Goal: Task Accomplishment & Management: Manage account settings

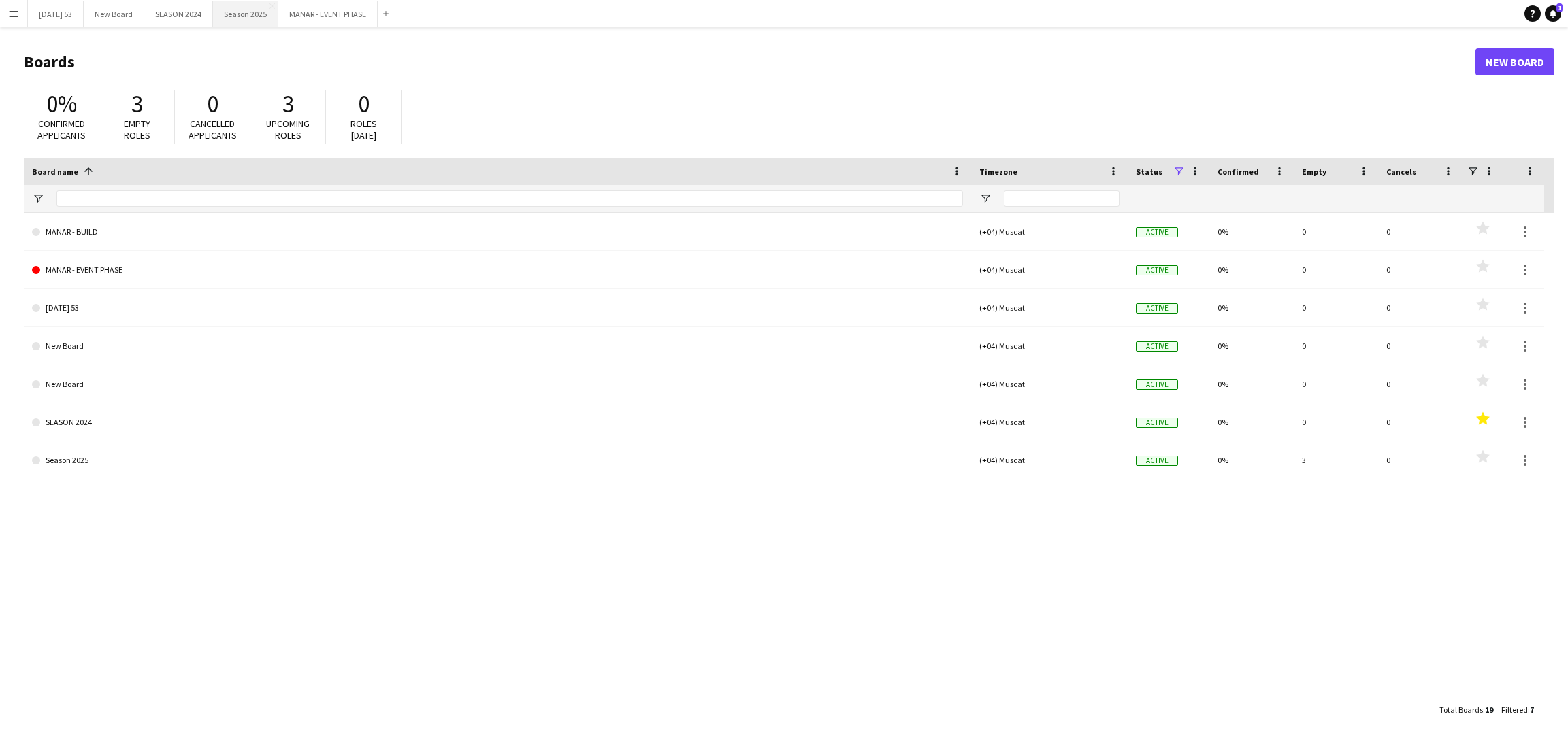
click at [256, 14] on button "Season 2025 Close" at bounding box center [246, 14] width 66 height 27
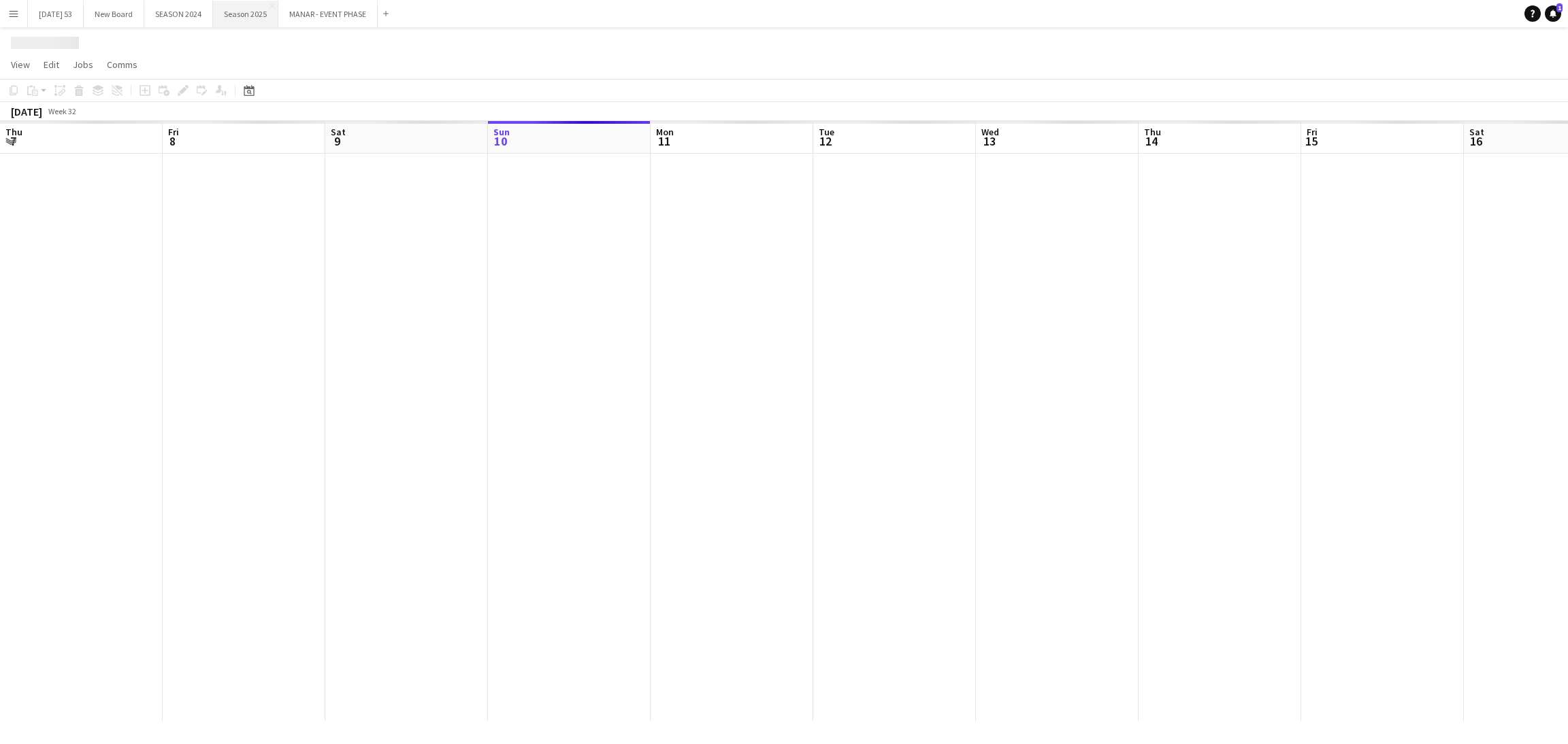
scroll to position [0, 324]
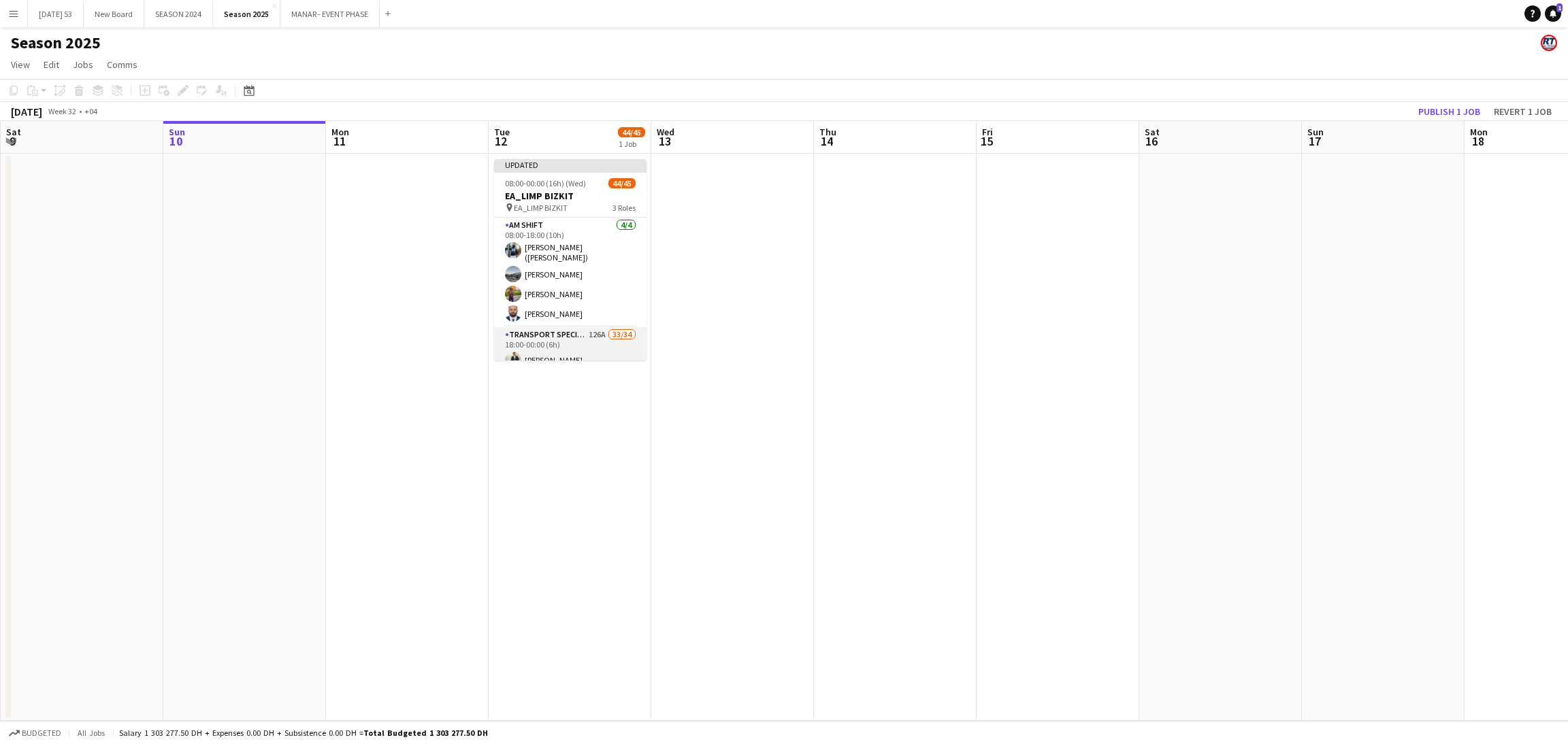
click at [559, 345] on app-card-role "Transport Specialists 126A 33/34 18:00-00:00 (6h) [PERSON_NAME] [PERSON_NAME] […" at bounding box center [570, 682] width 153 height 710
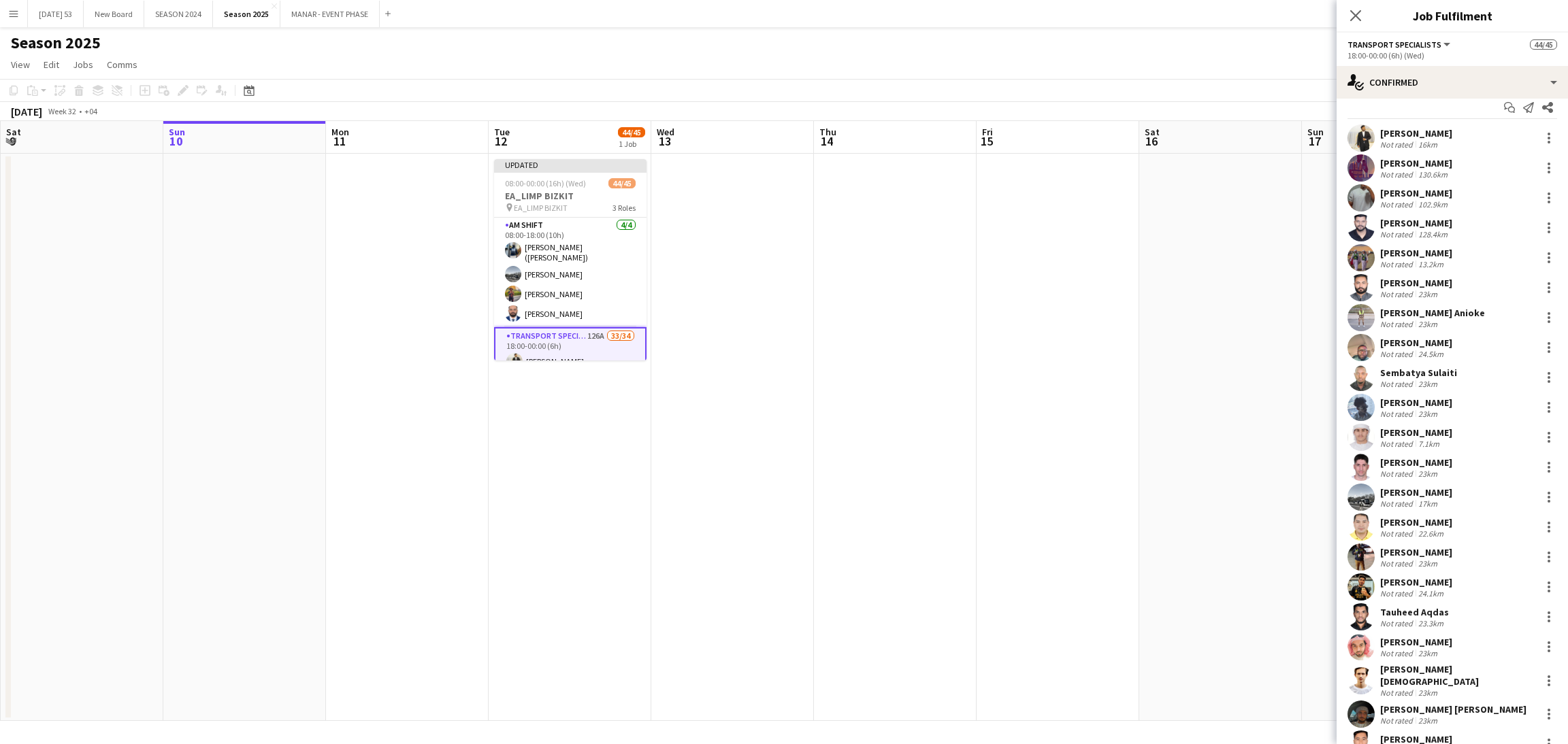
scroll to position [0, 0]
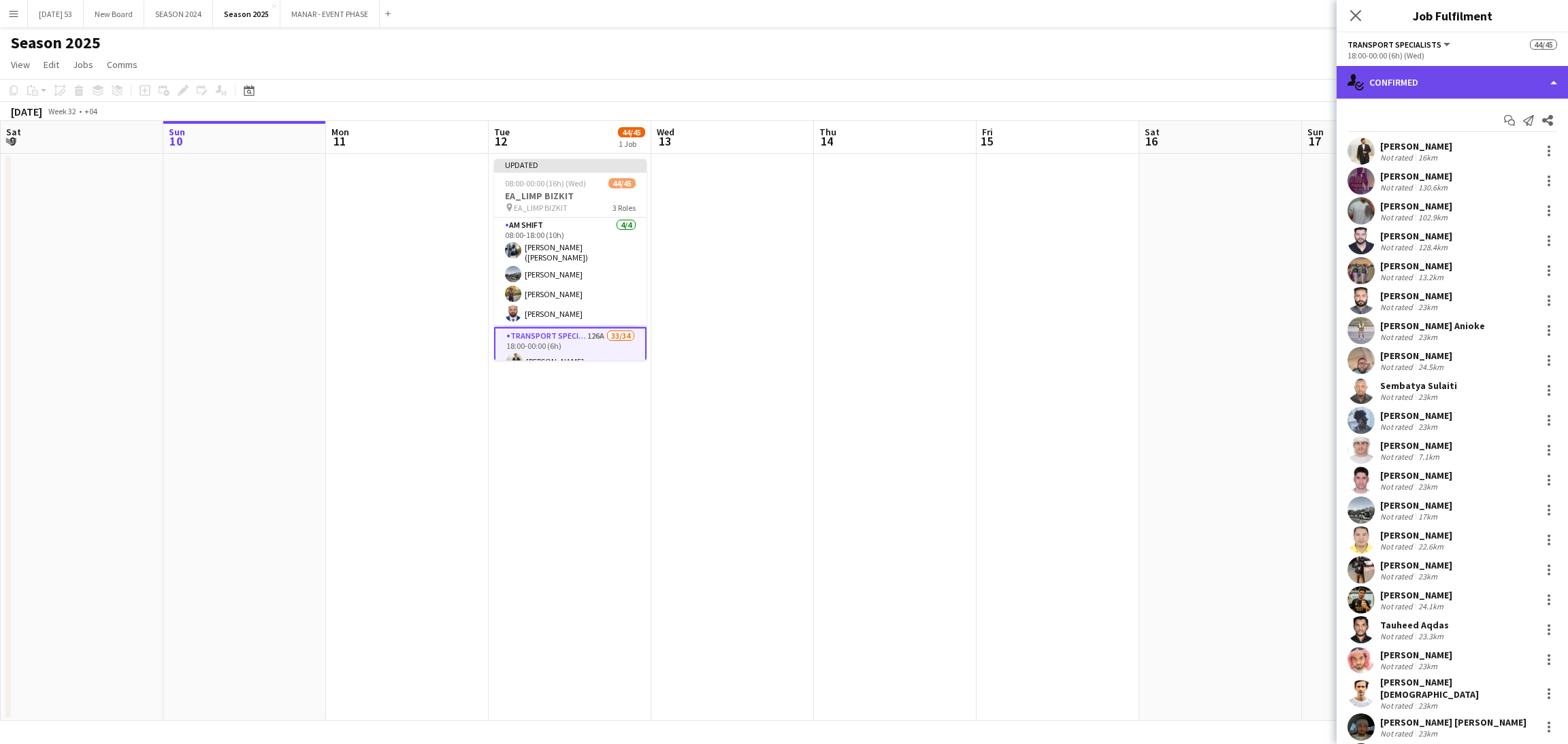
click at [1485, 81] on div "single-neutral-actions-check-2 Confirmed" at bounding box center [1452, 82] width 231 height 33
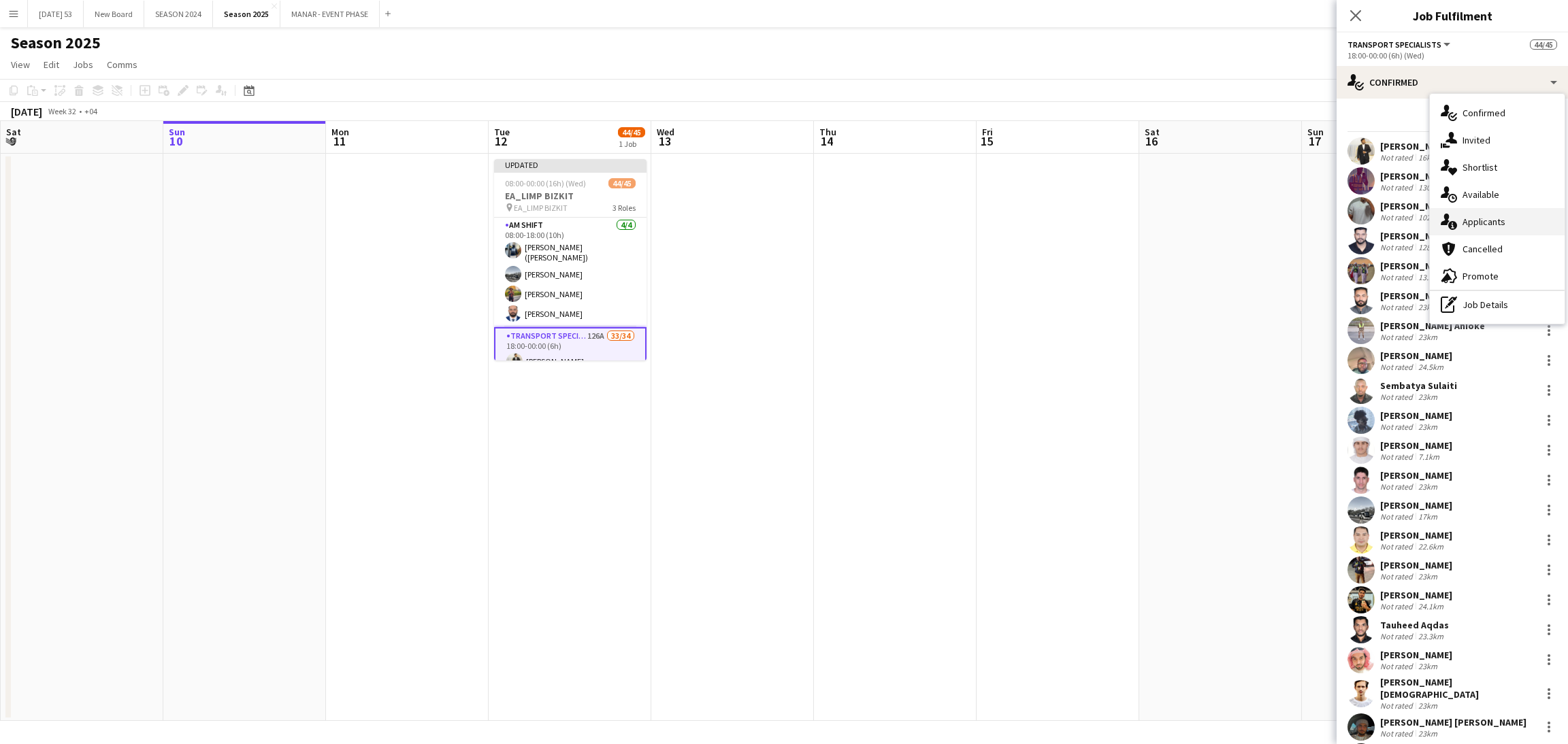
click at [1512, 221] on div "single-neutral-actions-information Applicants" at bounding box center [1497, 222] width 135 height 27
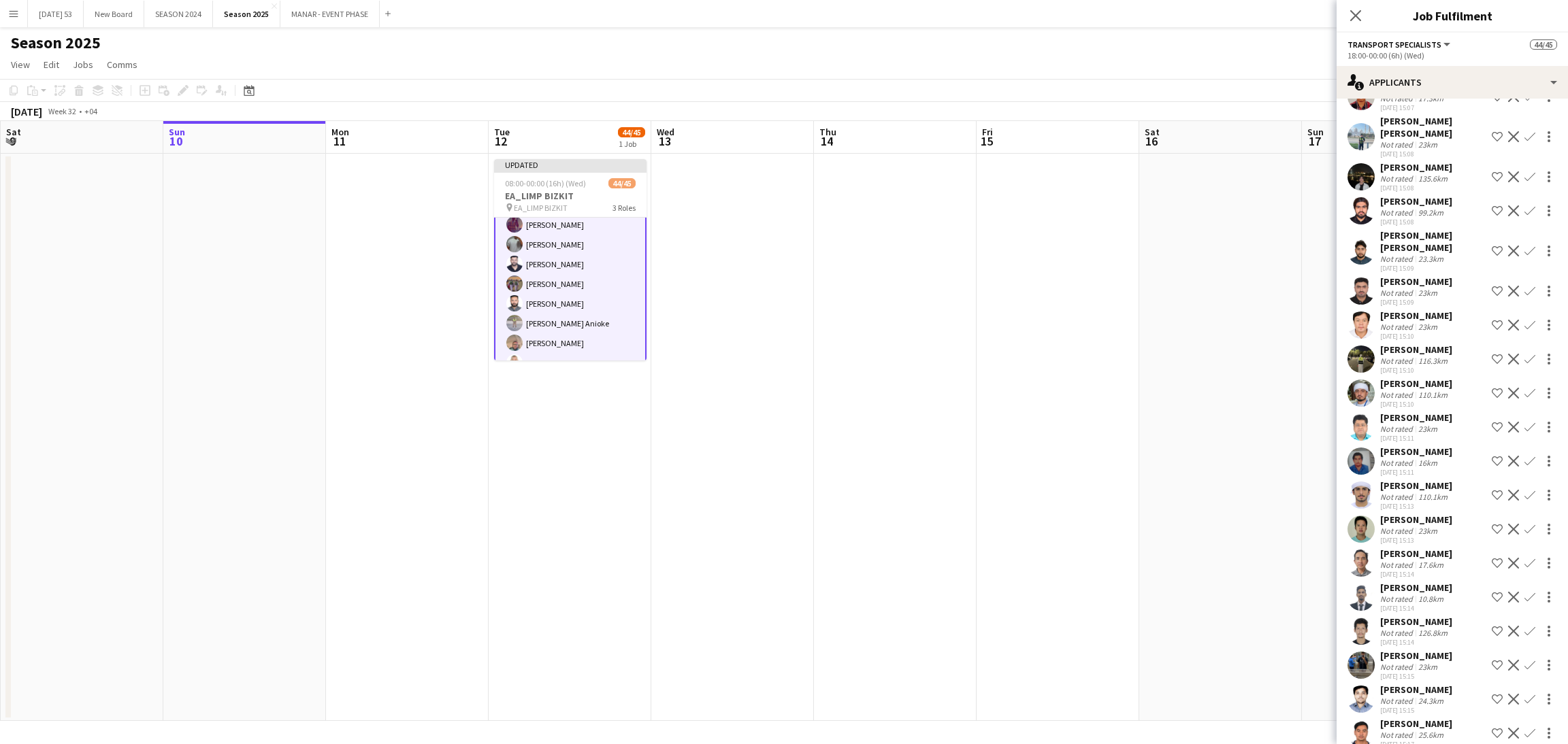
scroll to position [1594, 0]
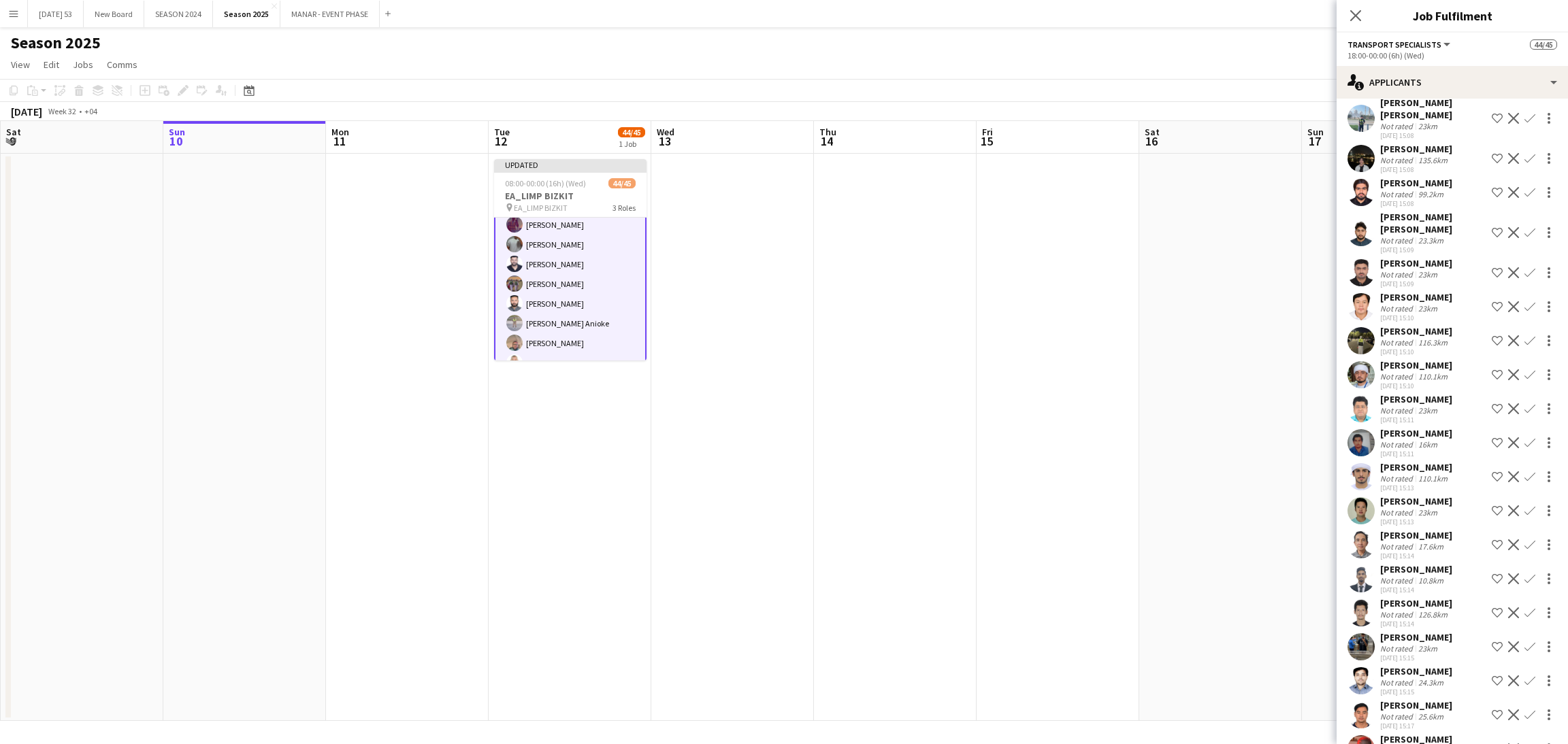
click at [1524, 312] on app-icon "Confirm" at bounding box center [1530, 307] width 11 height 11
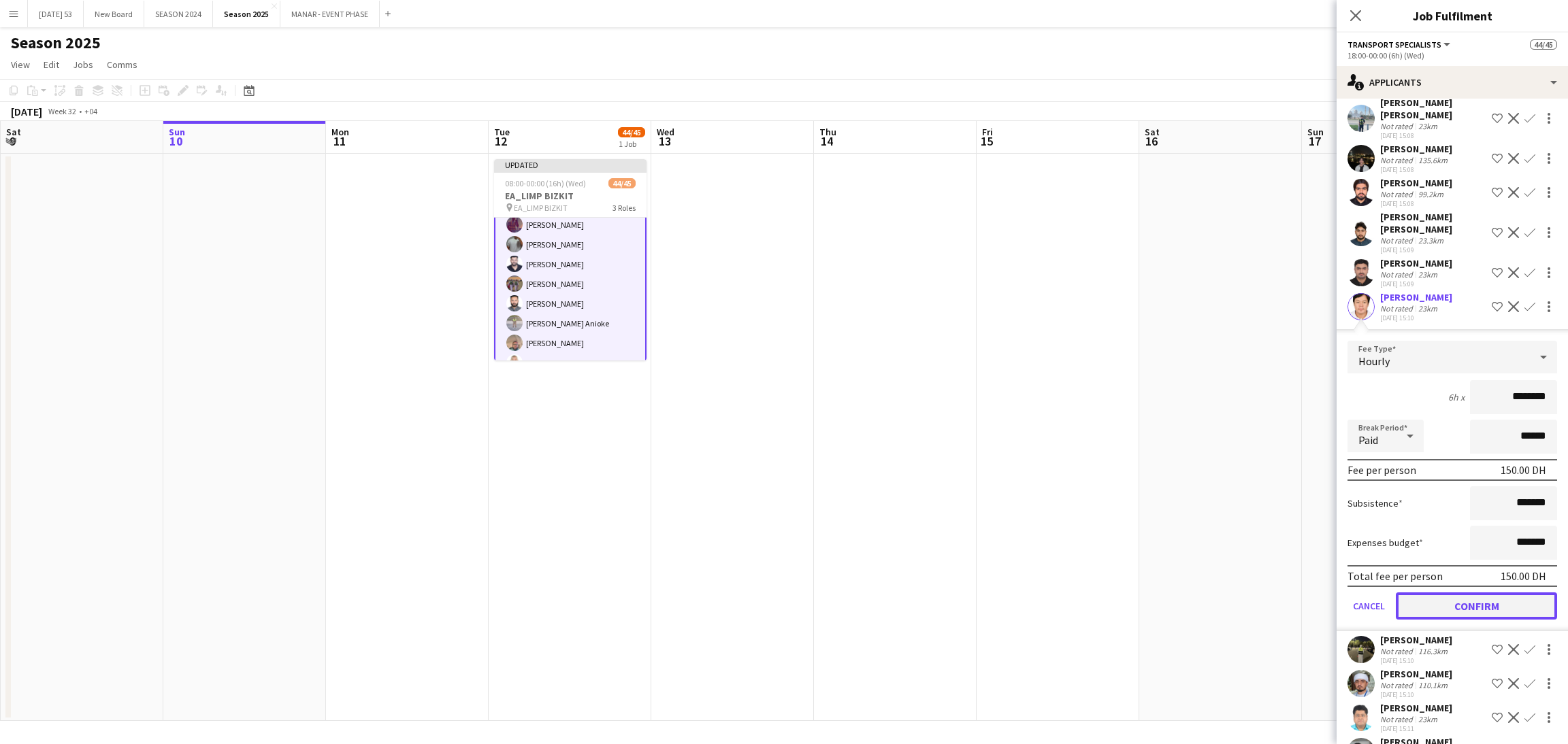
click at [1485, 620] on button "Confirm" at bounding box center [1476, 607] width 161 height 27
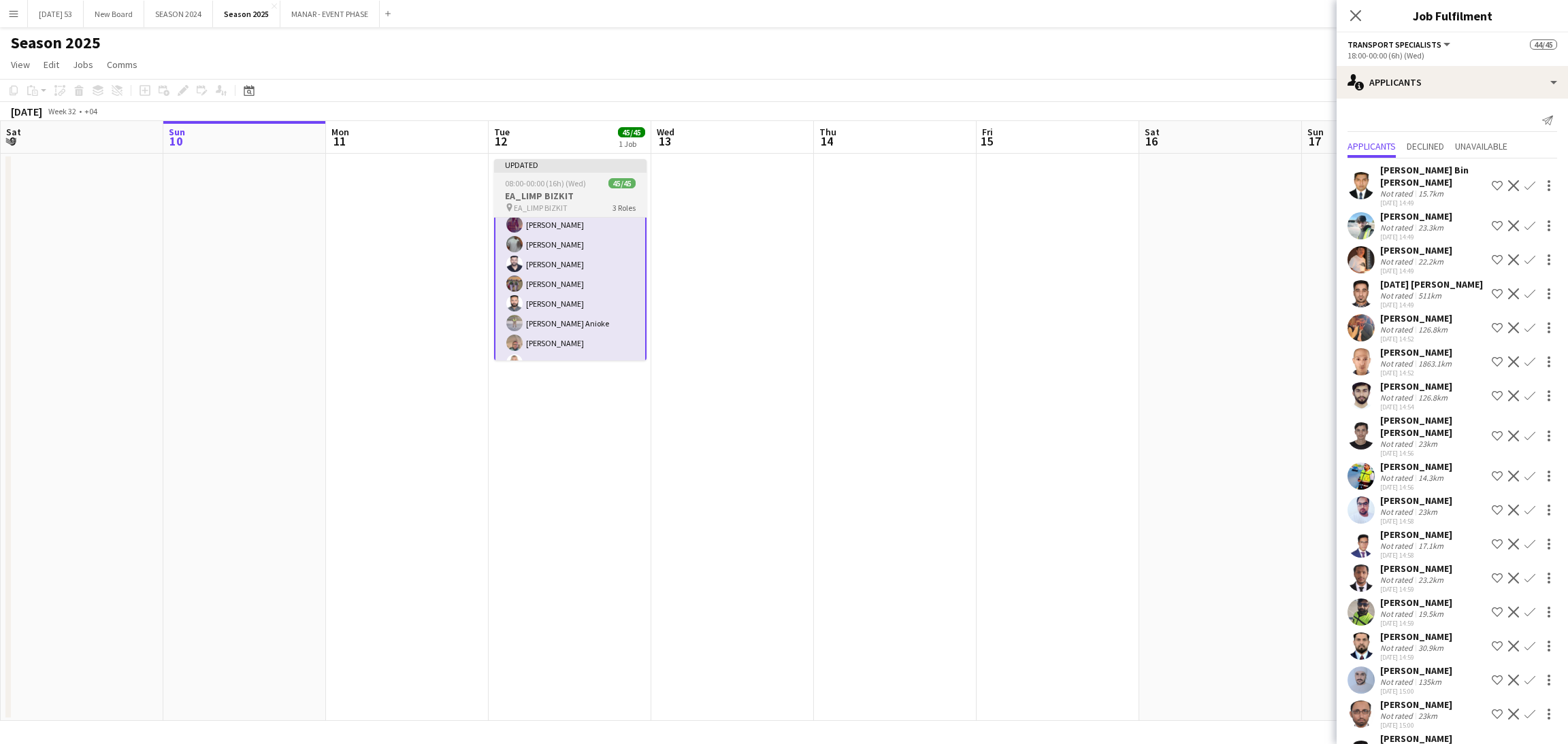
scroll to position [0, 0]
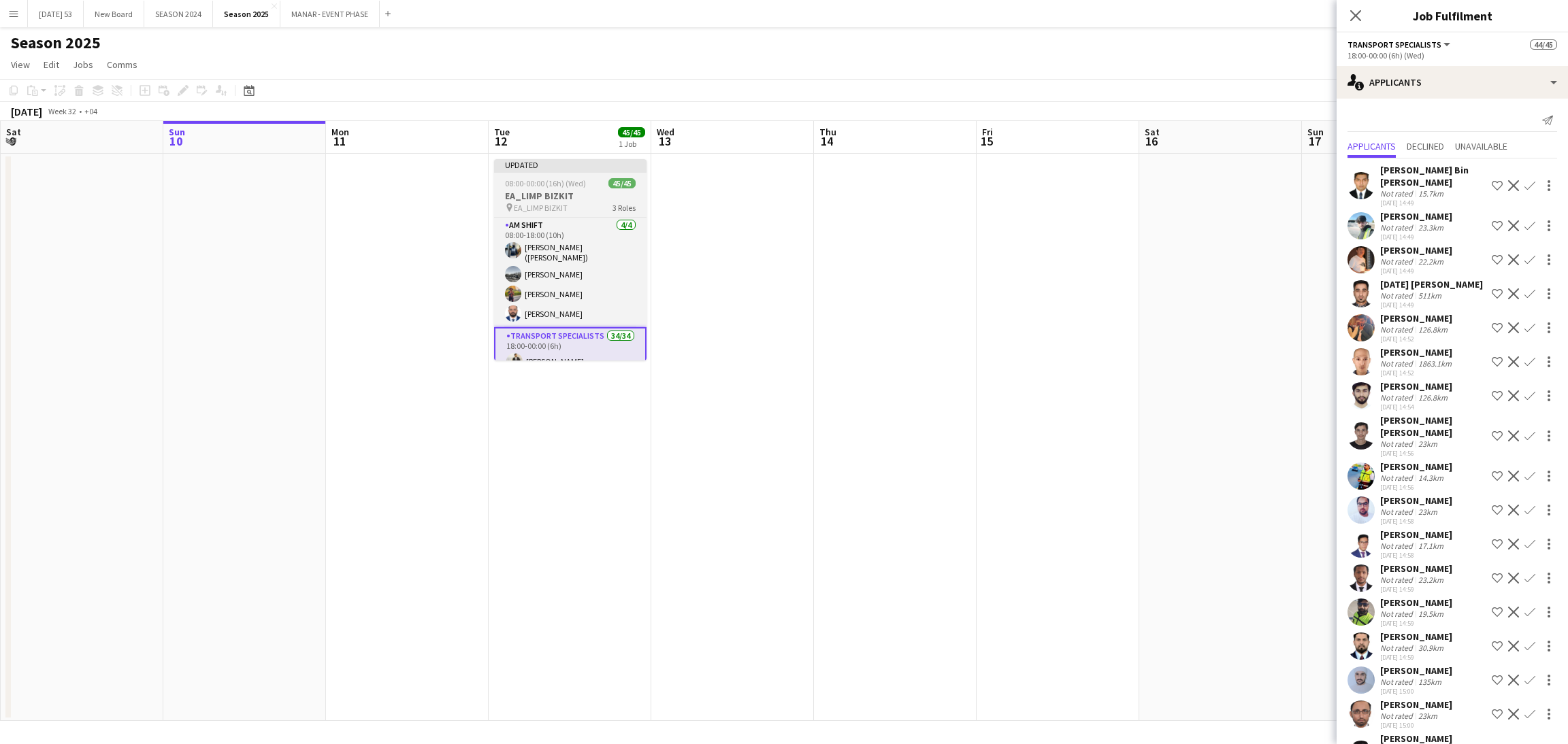
click at [537, 203] on span "EA_LIMP BIZKIT" at bounding box center [540, 208] width 53 height 10
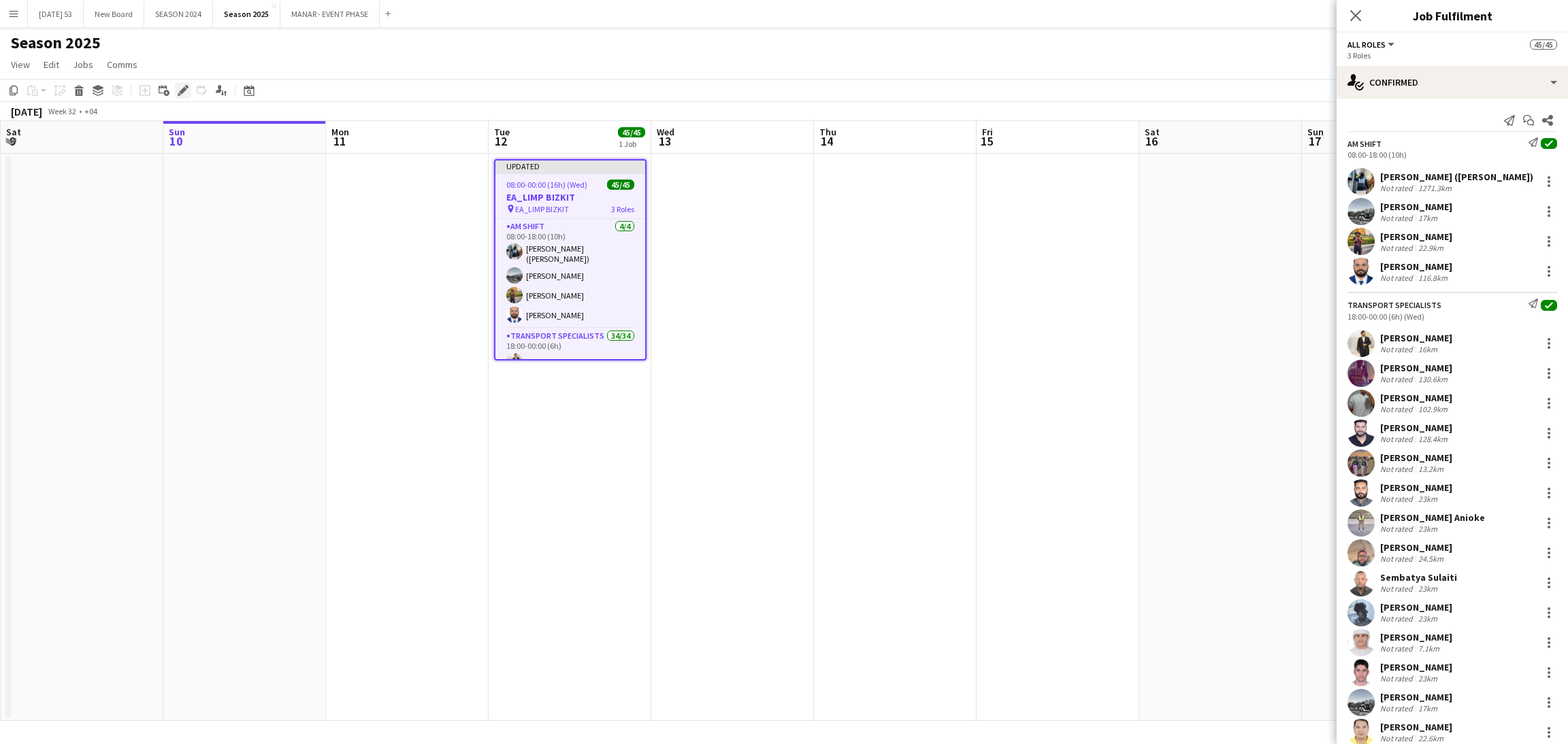
click at [182, 89] on icon at bounding box center [182, 91] width 8 height 8
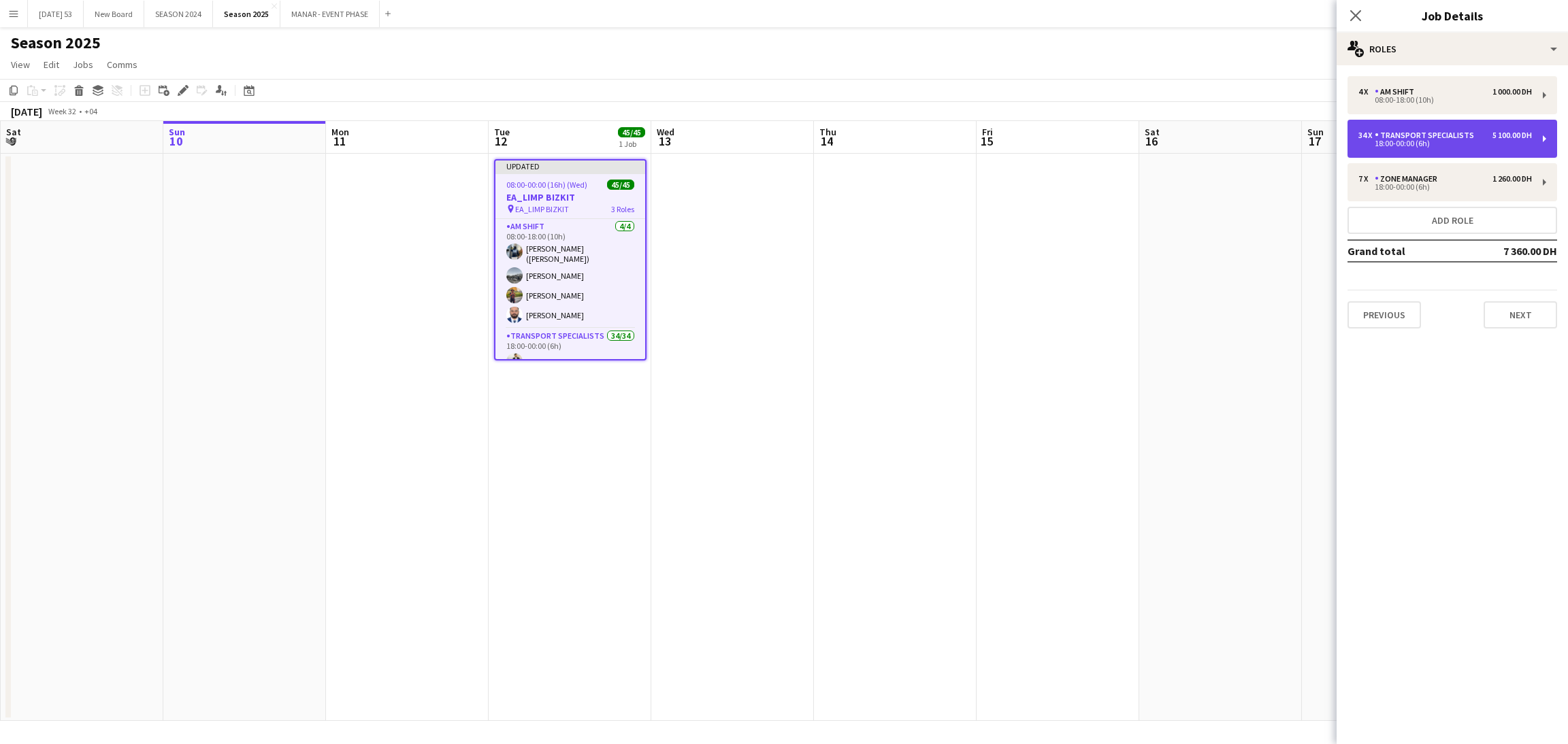
click at [1440, 132] on div "Transport Specialists" at bounding box center [1427, 135] width 105 height 9
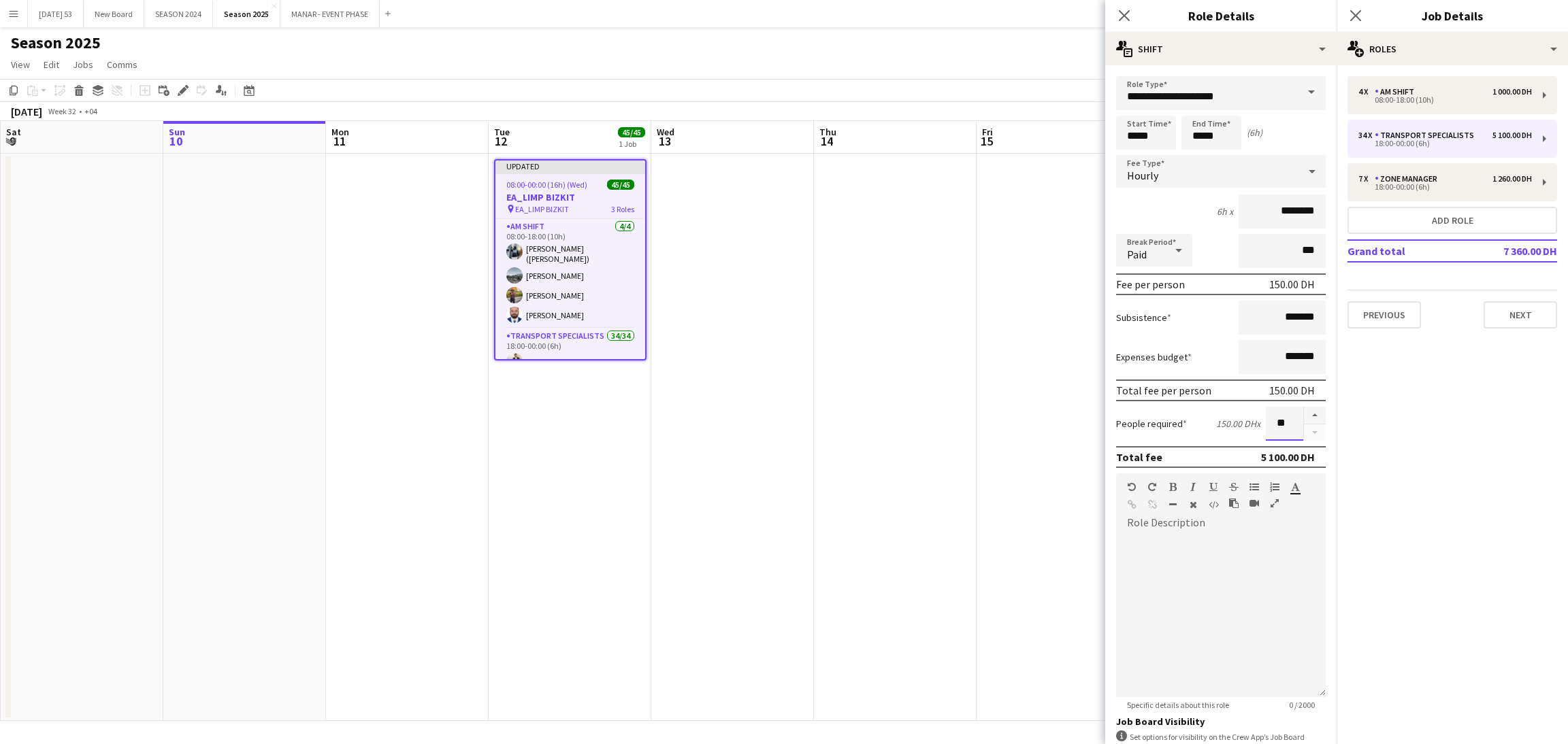
drag, startPoint x: 1276, startPoint y: 427, endPoint x: 1244, endPoint y: 417, distance: 33.5
click at [1244, 417] on div "People required 150.00 DH x **" at bounding box center [1221, 424] width 210 height 34
type input "**"
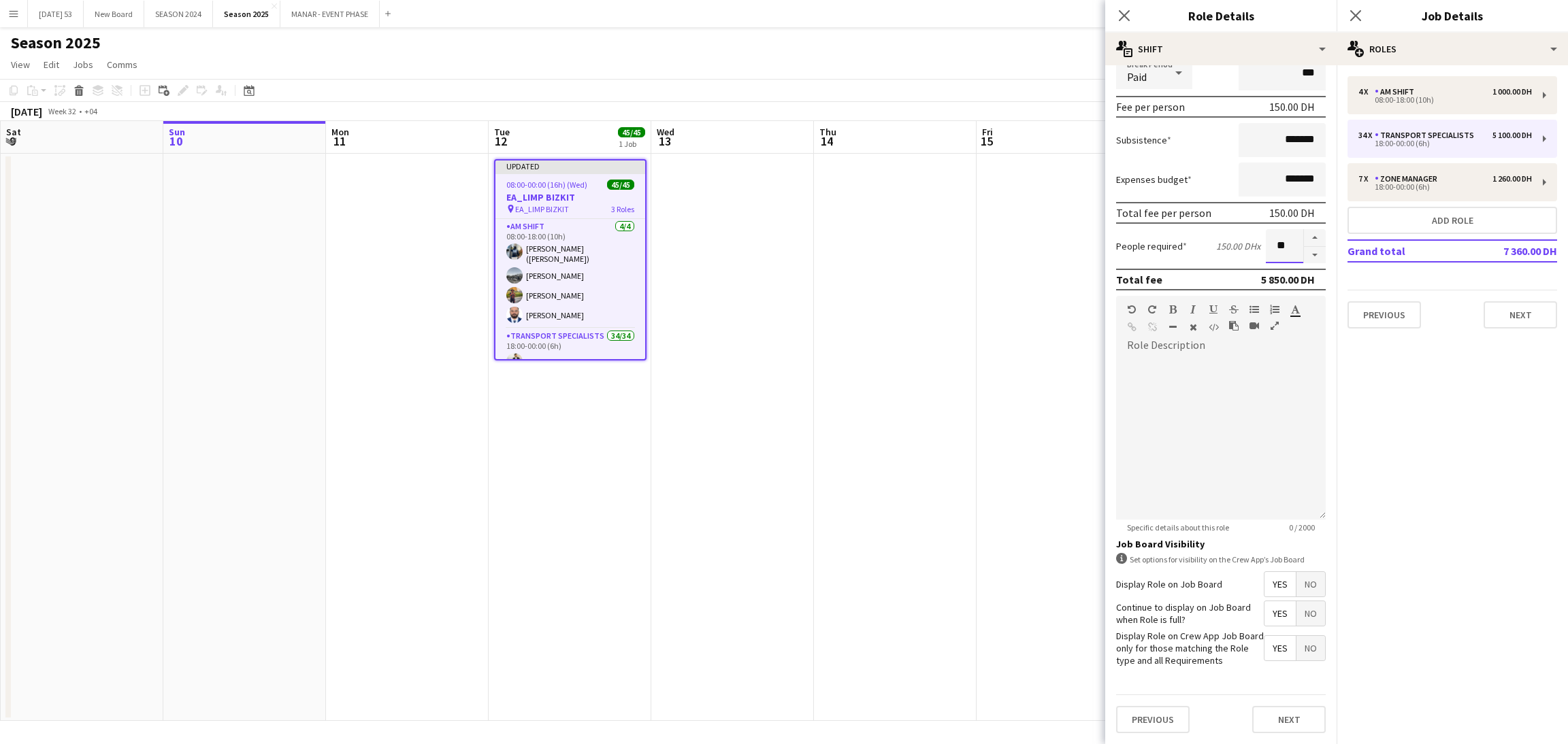
scroll to position [202, 0]
click at [1288, 717] on button "Next" at bounding box center [1289, 720] width 73 height 27
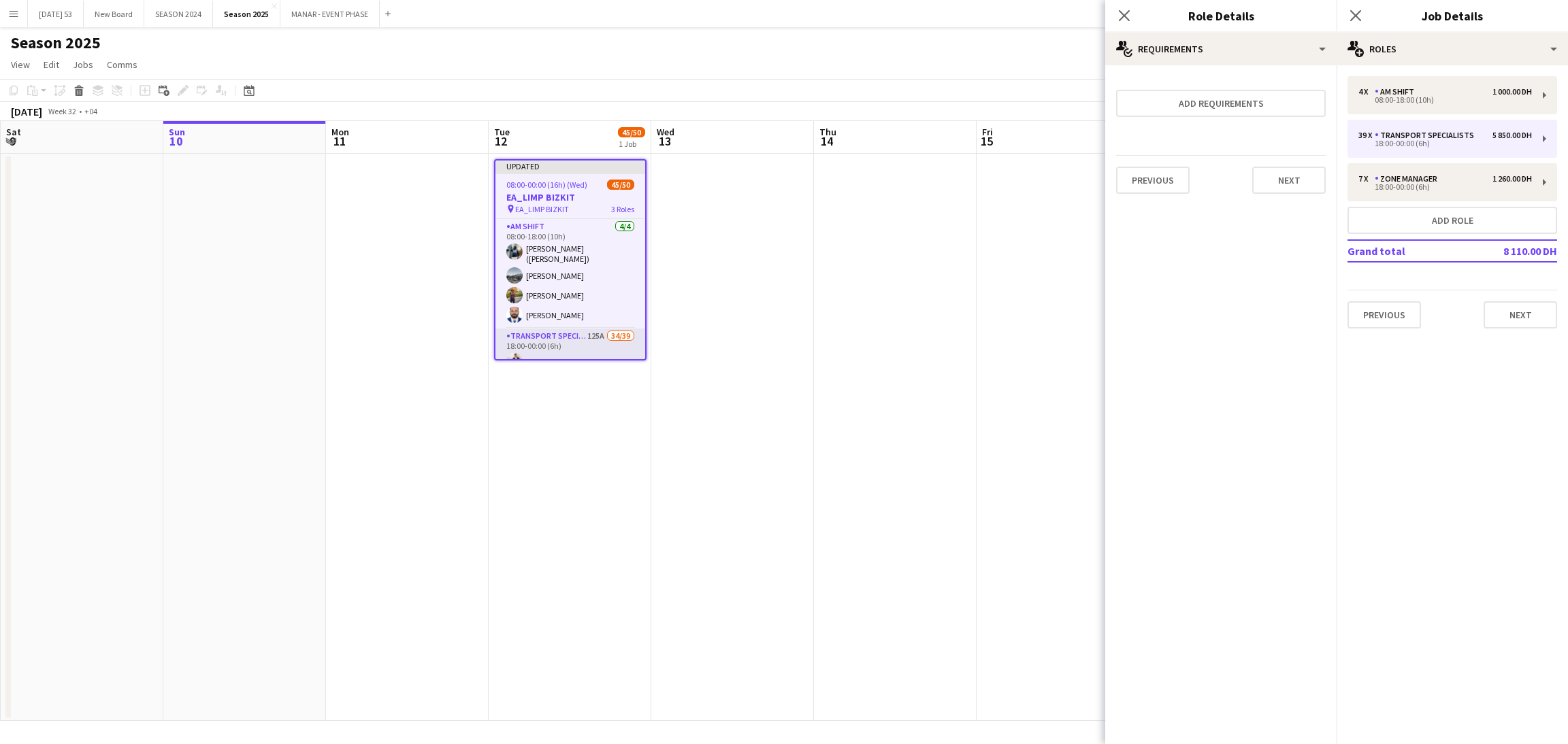
click at [593, 356] on app-card-role "Transport Specialists 125A 34/39 18:00-00:00 (6h) [PERSON_NAME] [PERSON_NAME] […" at bounding box center [570, 733] width 150 height 808
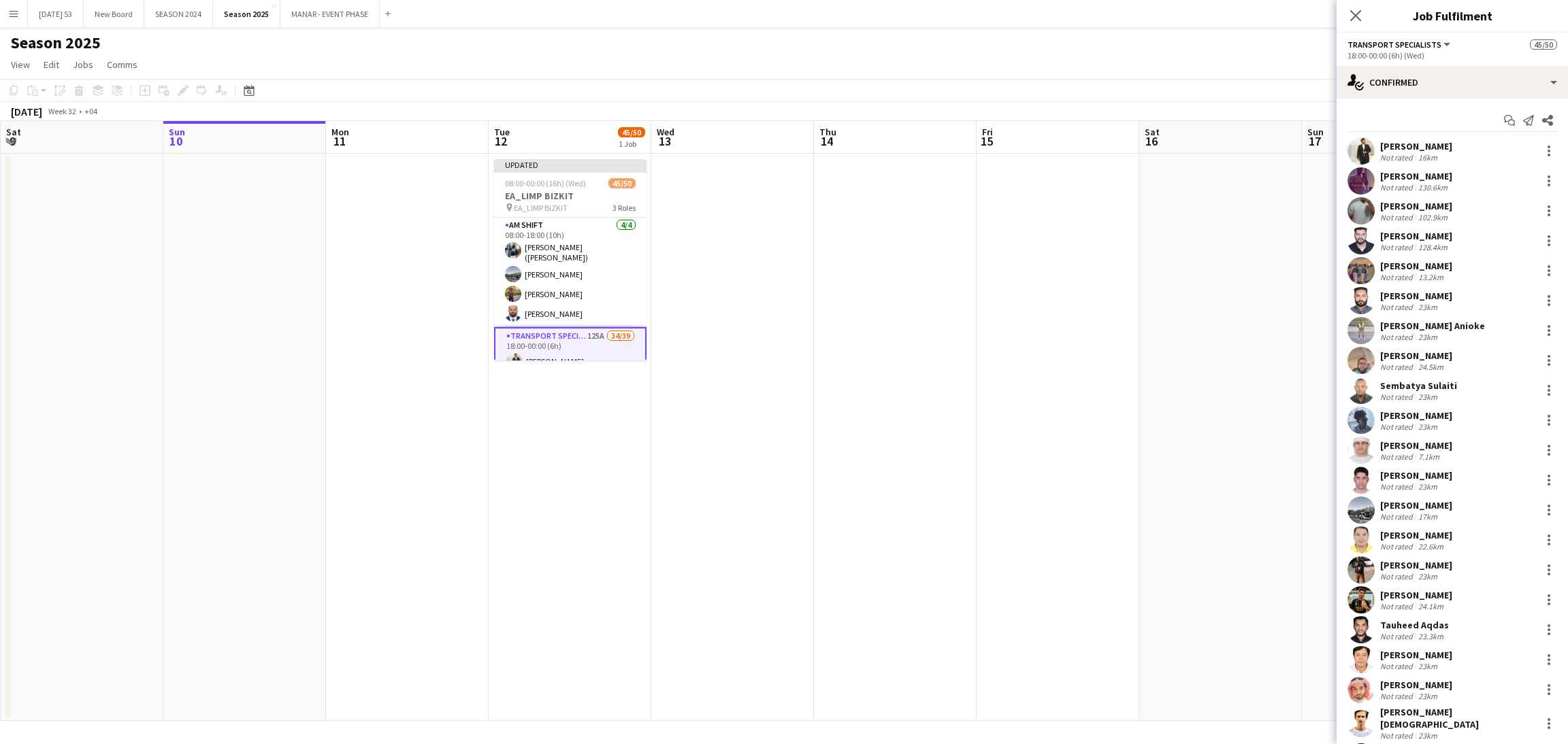
scroll to position [597, 0]
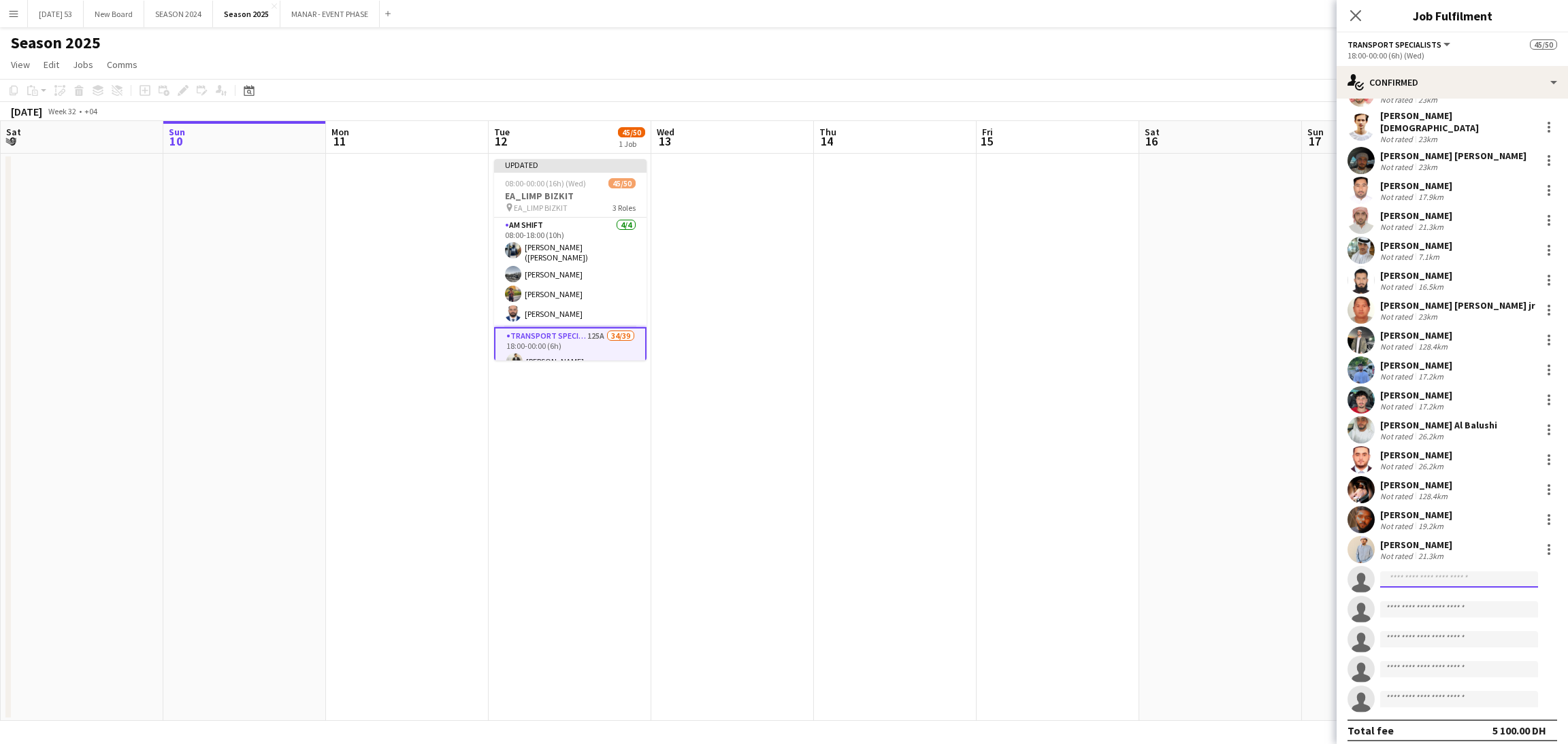
click at [1456, 572] on input at bounding box center [1459, 579] width 158 height 16
type input "*********"
click at [1440, 602] on span "[EMAIL_ADDRESS][DOMAIN_NAME]" at bounding box center [1459, 603] width 136 height 11
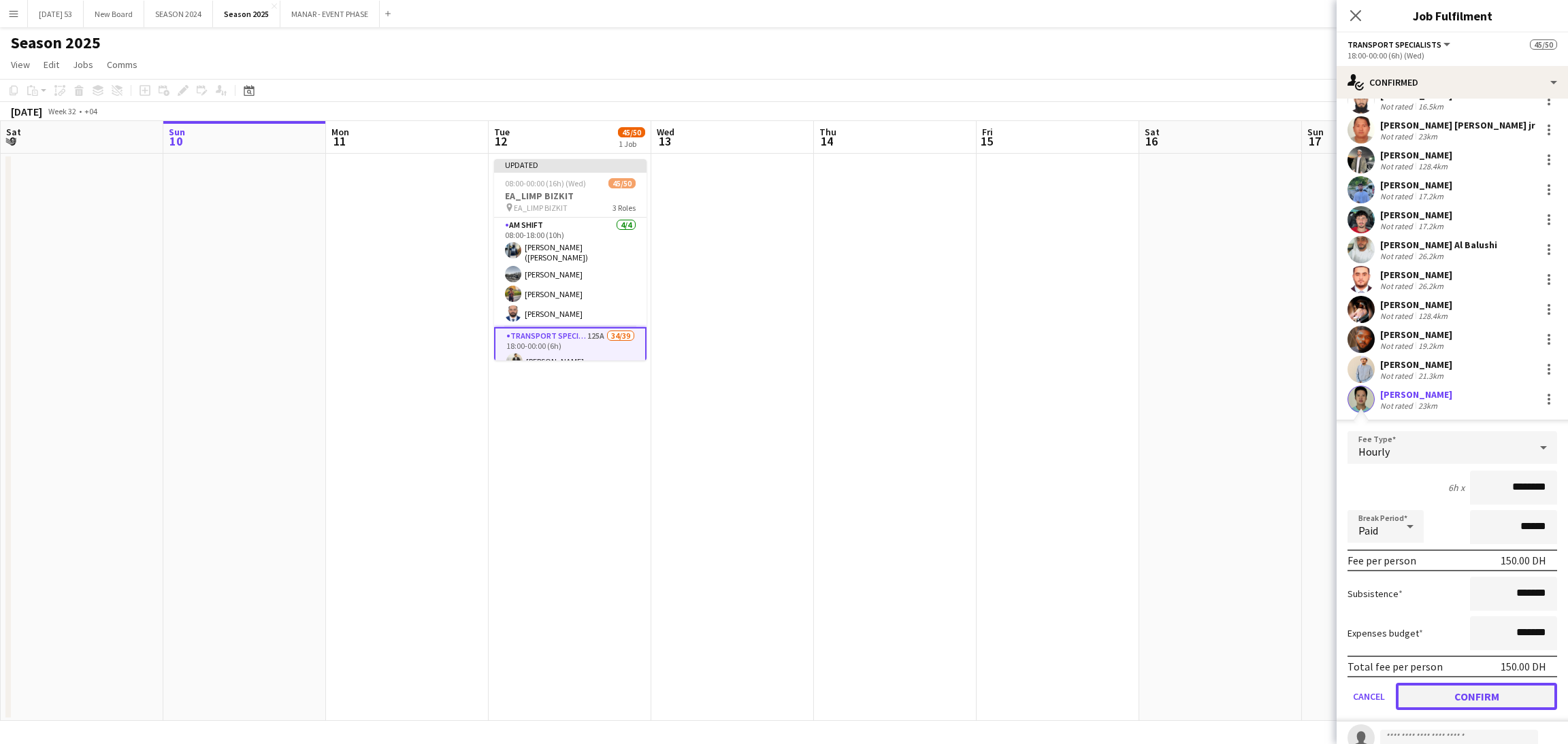
click at [1524, 687] on button "Confirm" at bounding box center [1476, 697] width 161 height 27
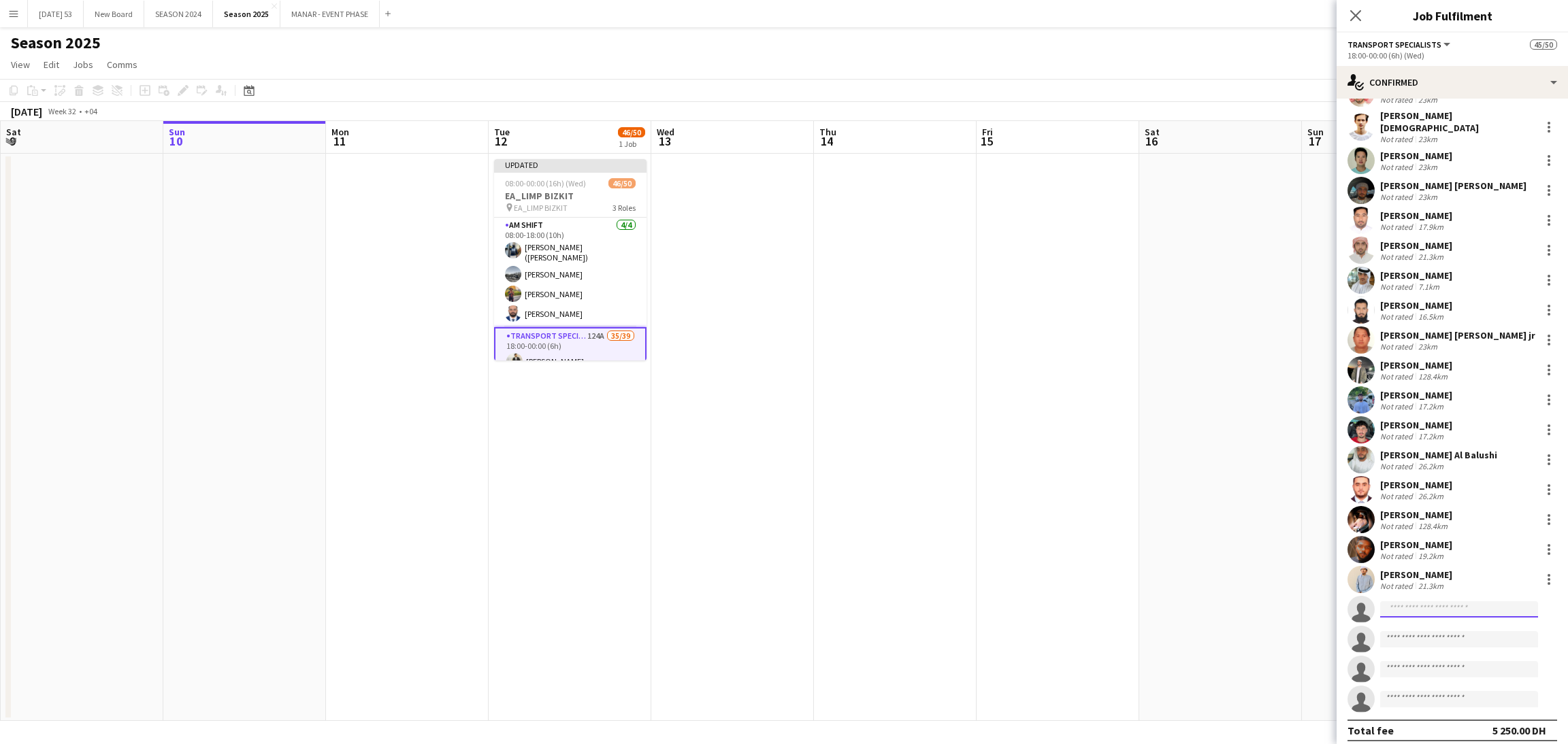
click at [1415, 608] on input at bounding box center [1459, 609] width 158 height 16
click at [1415, 601] on input at bounding box center [1459, 609] width 158 height 16
type input "******"
click at [1498, 630] on span "[EMAIL_ADDRESS][DOMAIN_NAME]" at bounding box center [1459, 633] width 136 height 11
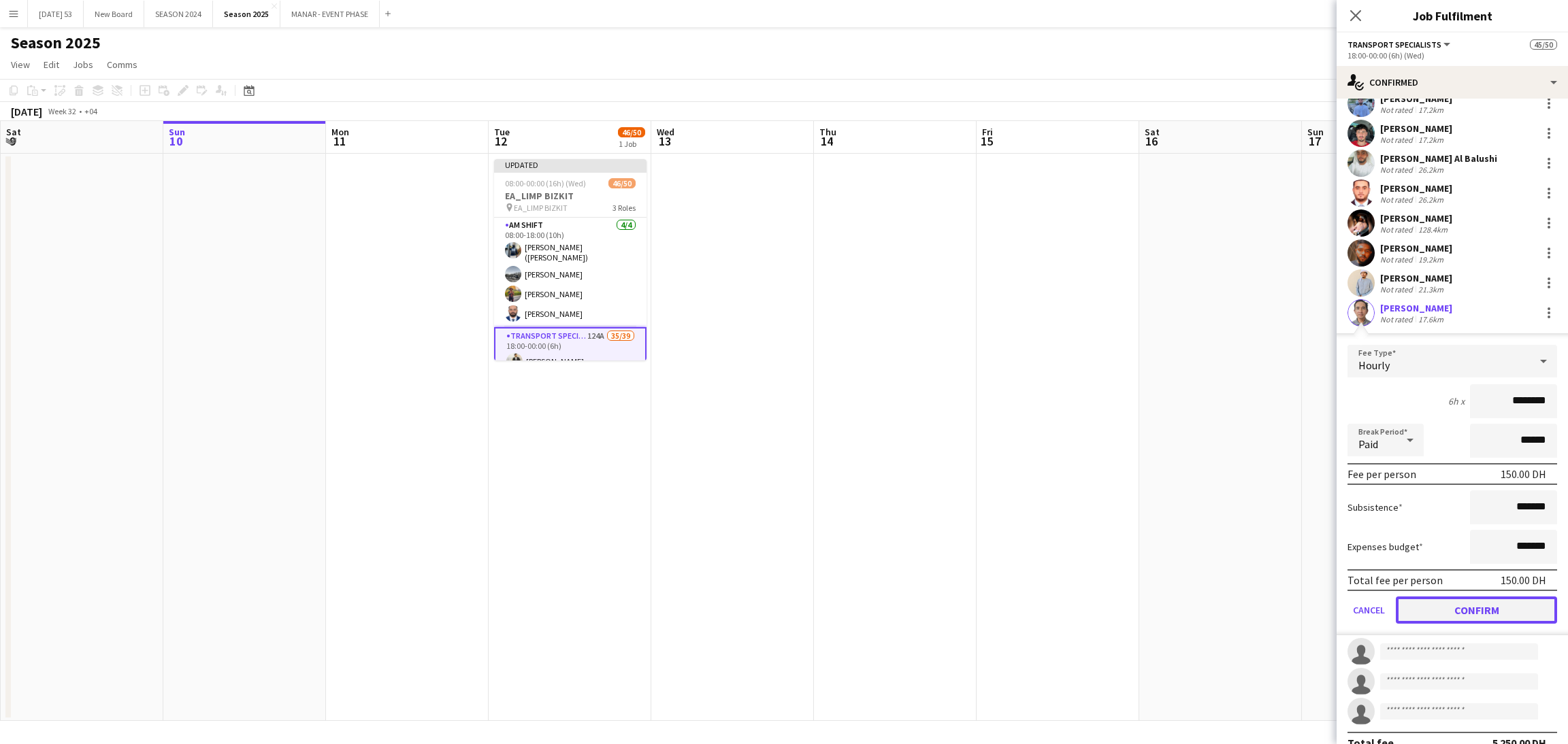
click at [1512, 604] on button "Confirm" at bounding box center [1476, 610] width 161 height 27
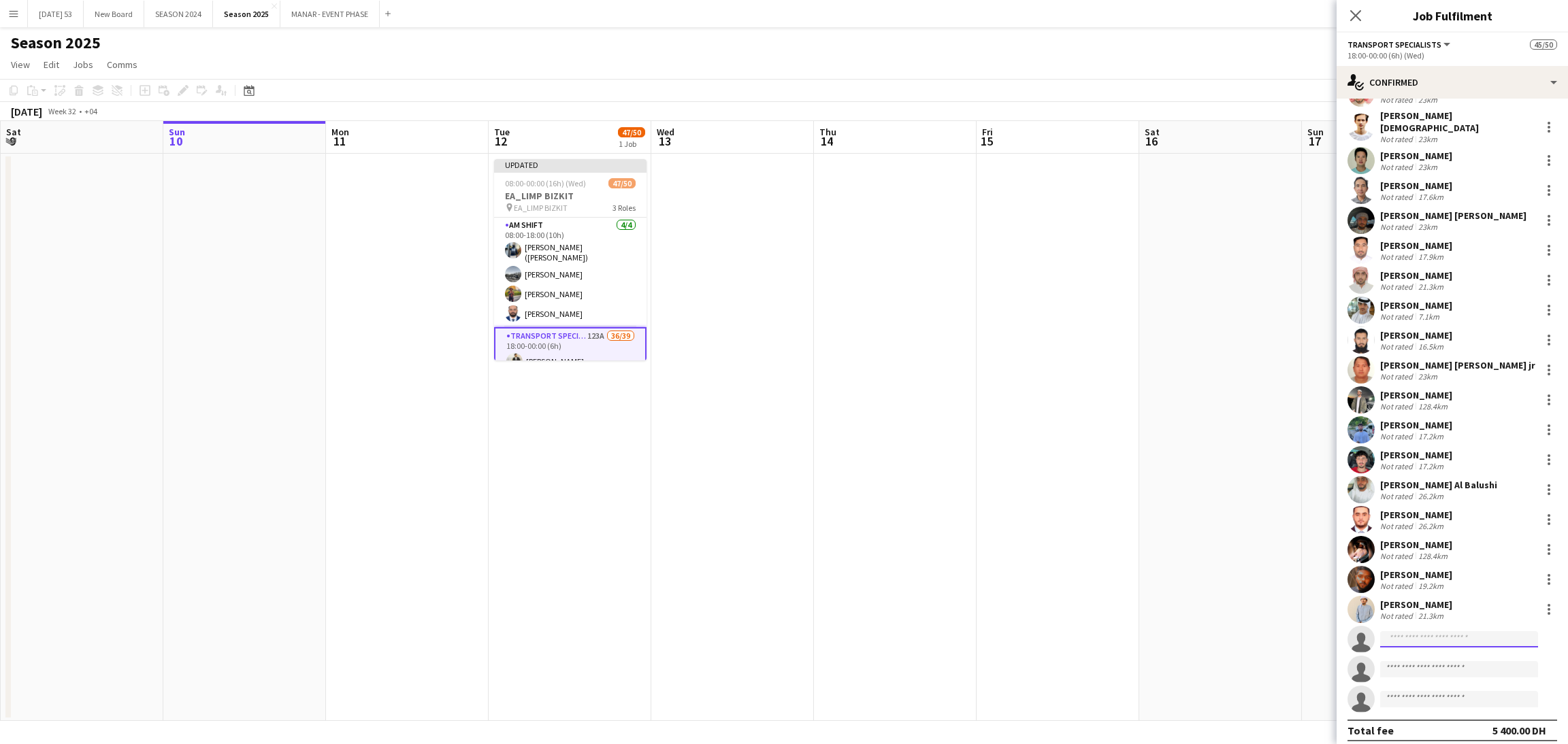
click at [1452, 631] on input at bounding box center [1459, 639] width 158 height 16
type input "******"
click at [1449, 663] on span "[EMAIL_ADDRESS][DOMAIN_NAME]" at bounding box center [1459, 662] width 136 height 11
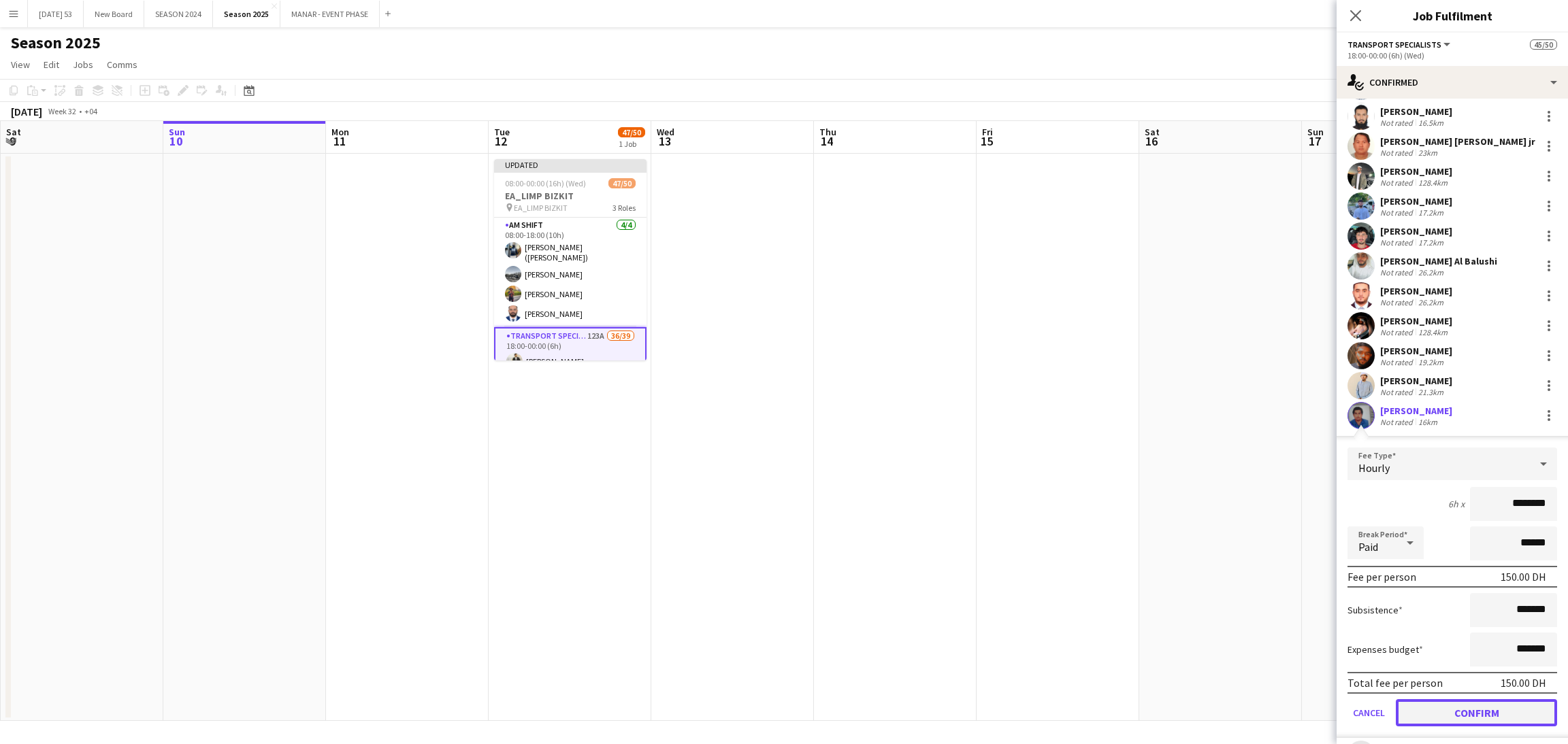
click at [1522, 701] on button "Confirm" at bounding box center [1476, 713] width 161 height 27
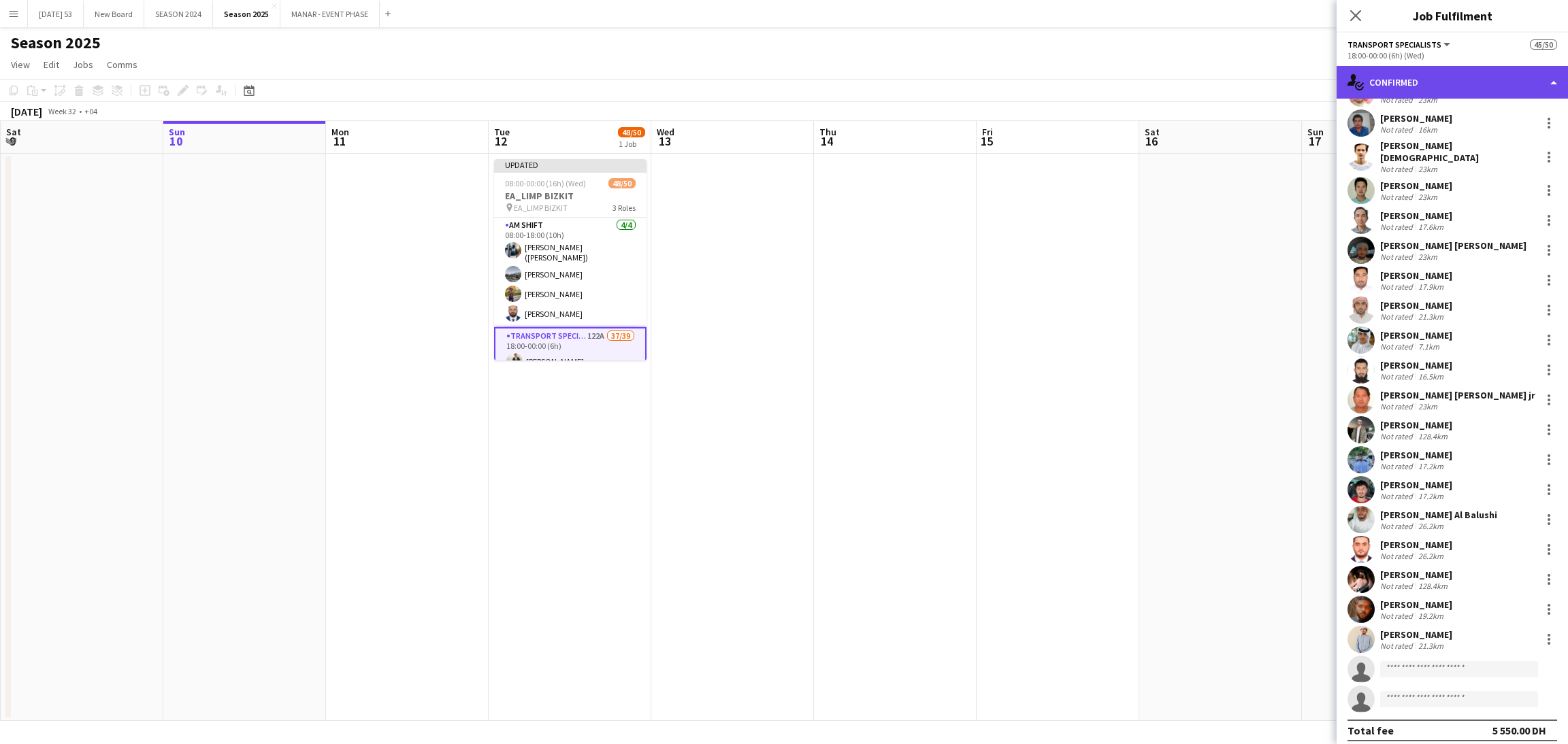
click at [1473, 83] on div "single-neutral-actions-check-2 Confirmed" at bounding box center [1452, 82] width 231 height 33
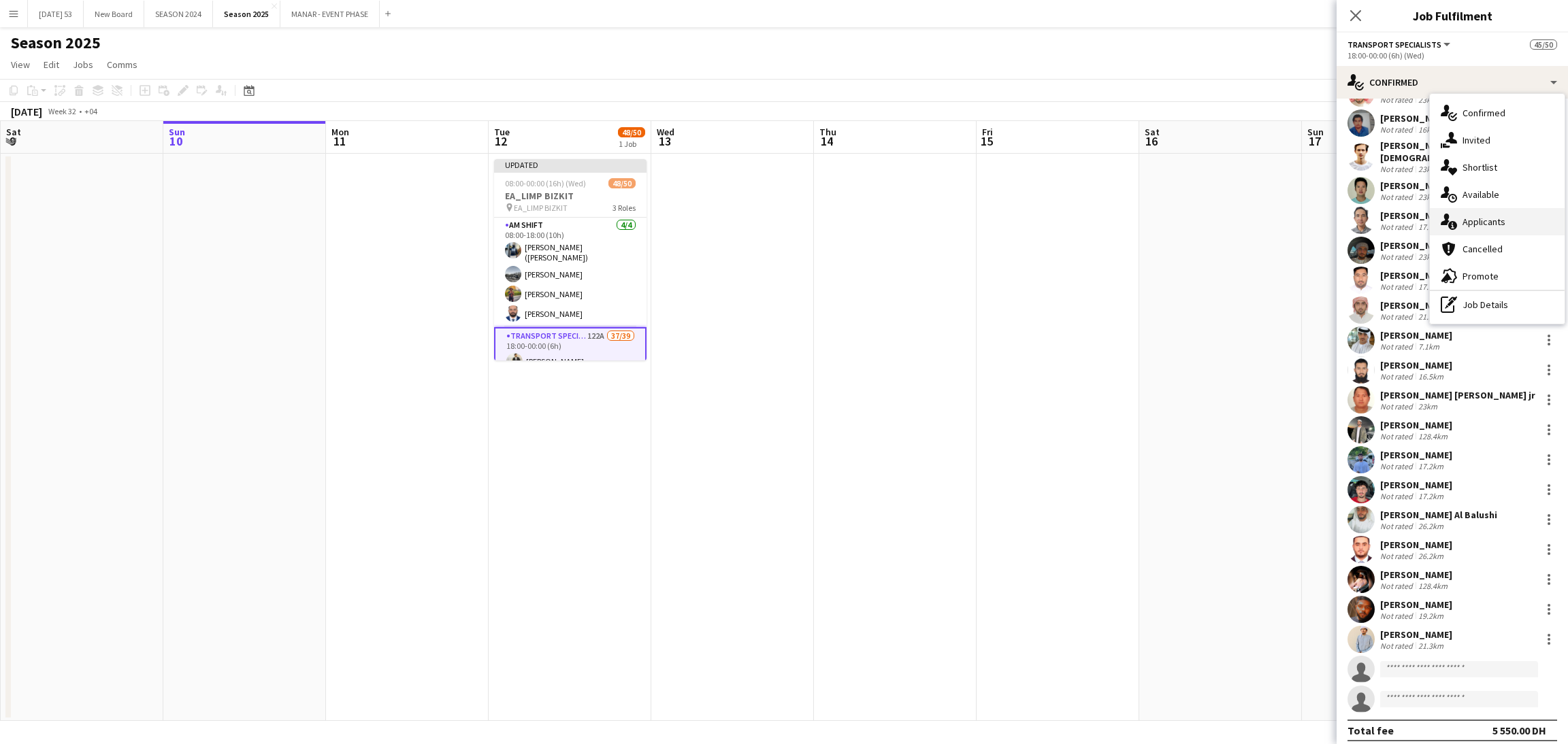
click at [1498, 225] on div "single-neutral-actions-information Applicants" at bounding box center [1497, 222] width 135 height 27
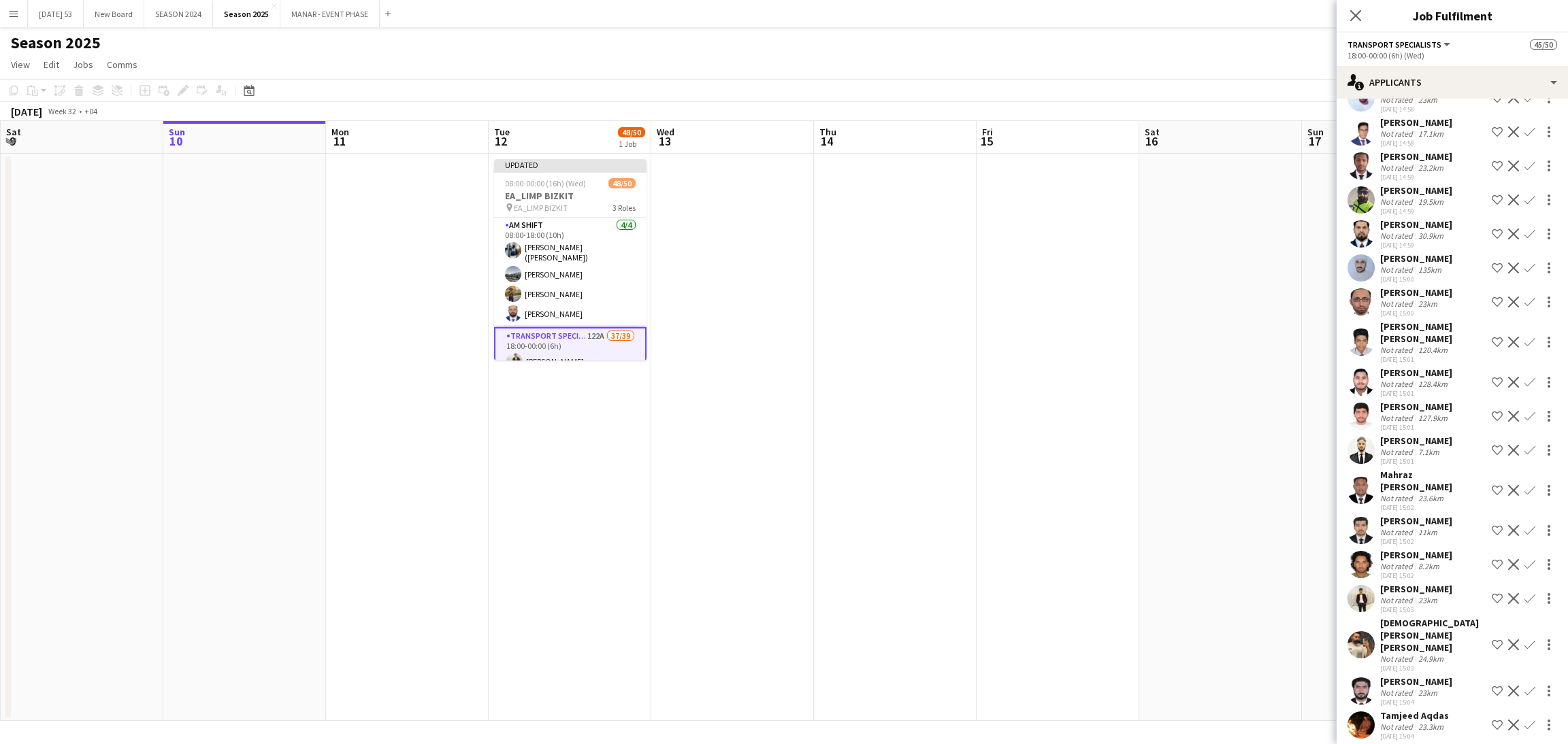
scroll to position [405, 0]
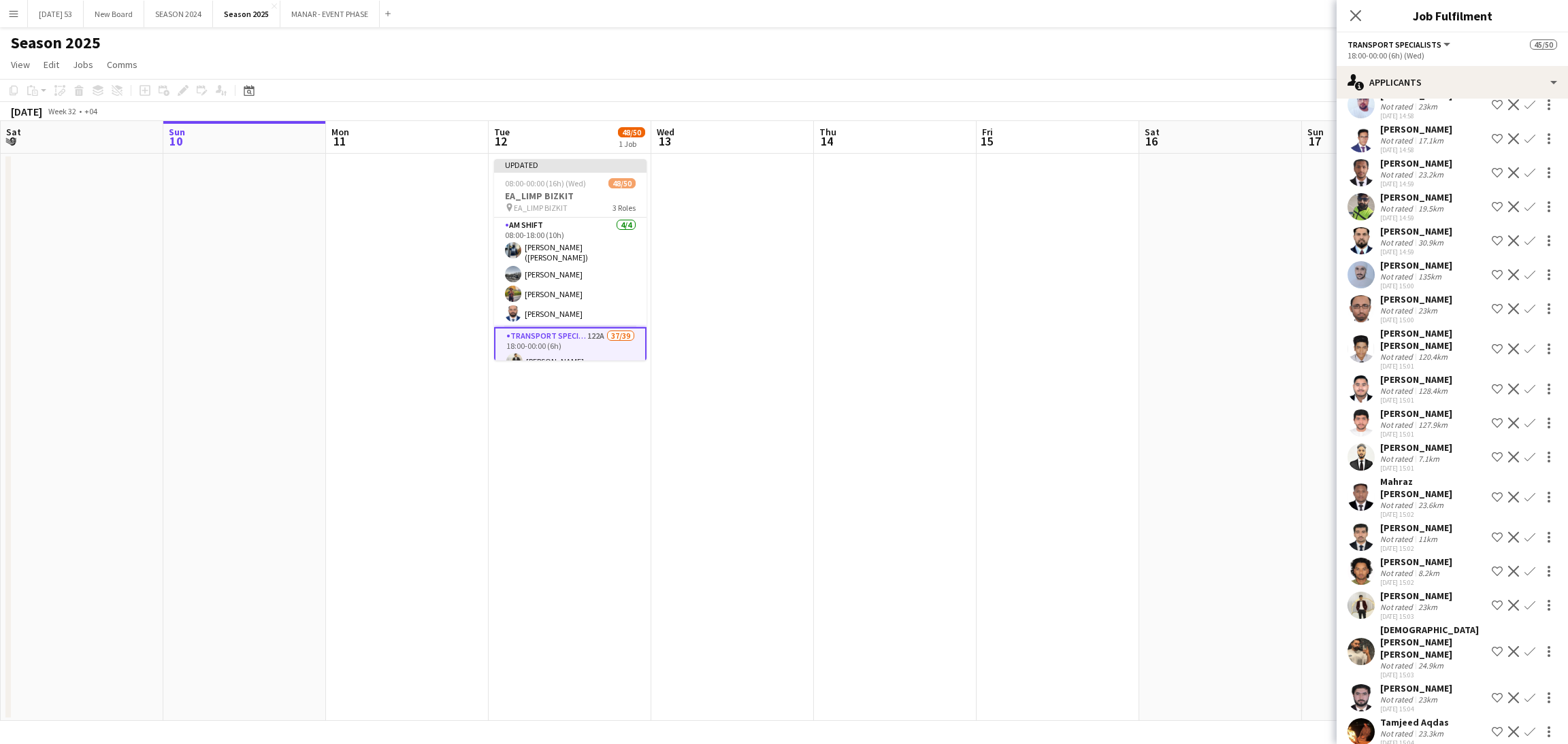
click at [1524, 354] on app-icon "Confirm" at bounding box center [1530, 349] width 11 height 11
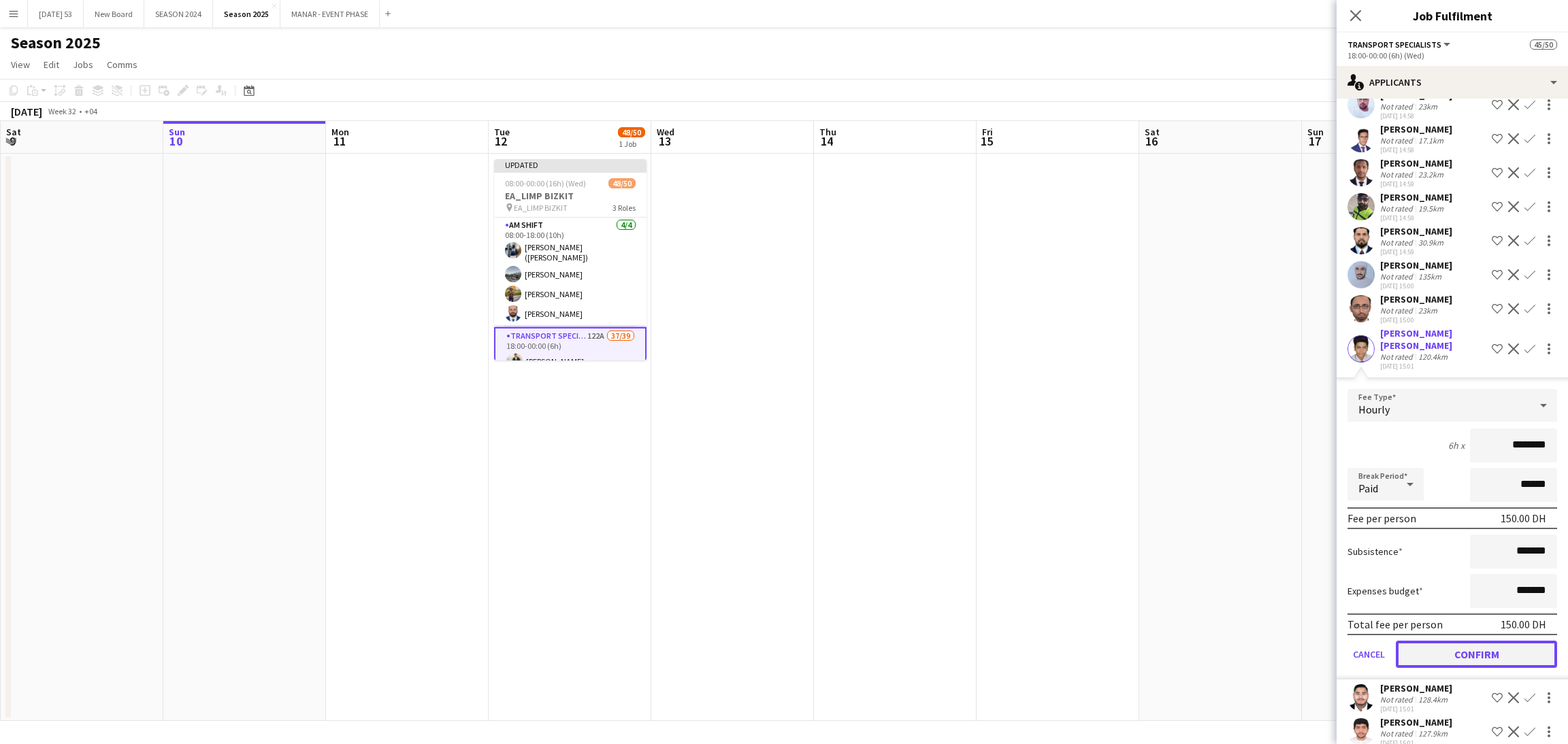
click at [1486, 668] on button "Confirm" at bounding box center [1476, 655] width 161 height 27
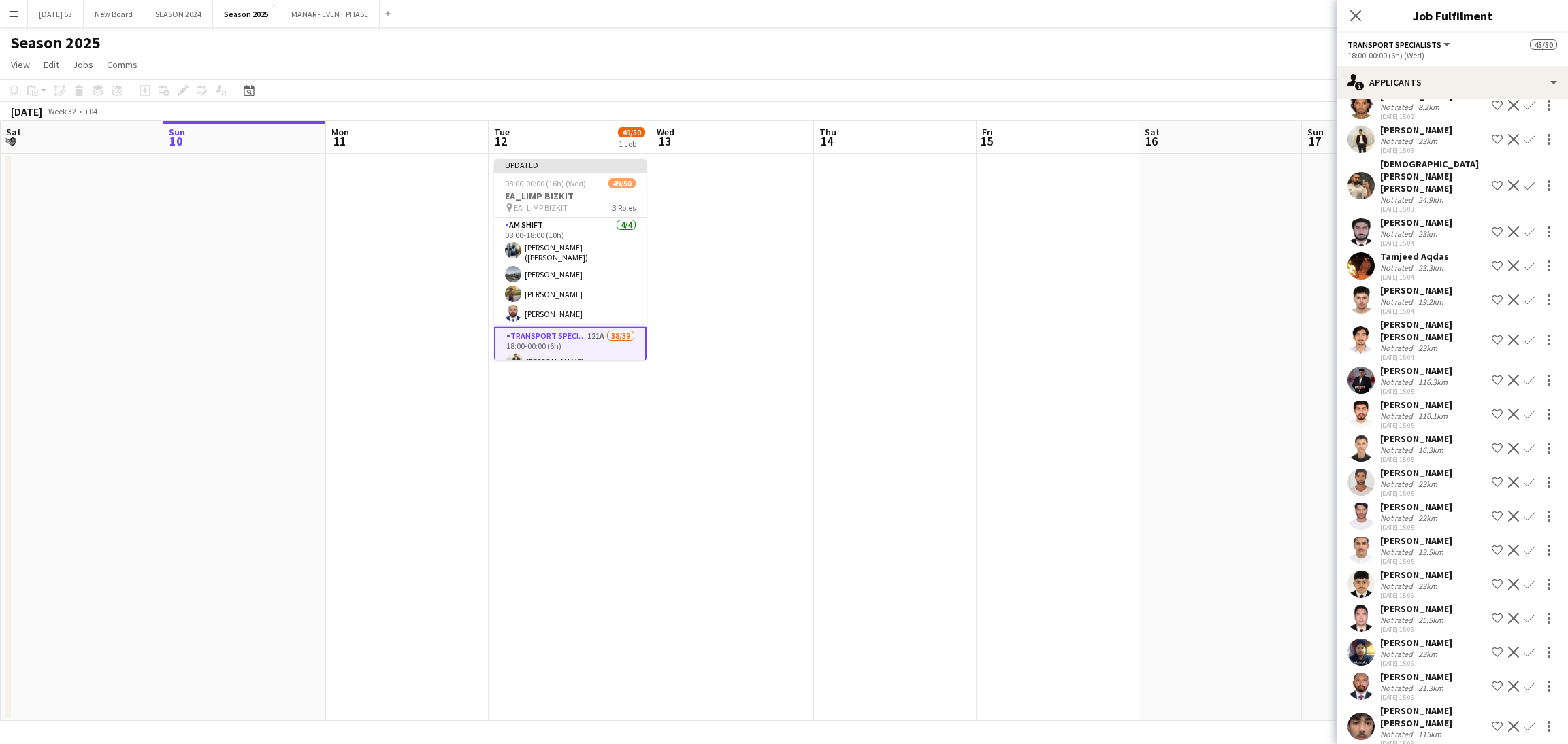
scroll to position [837, 0]
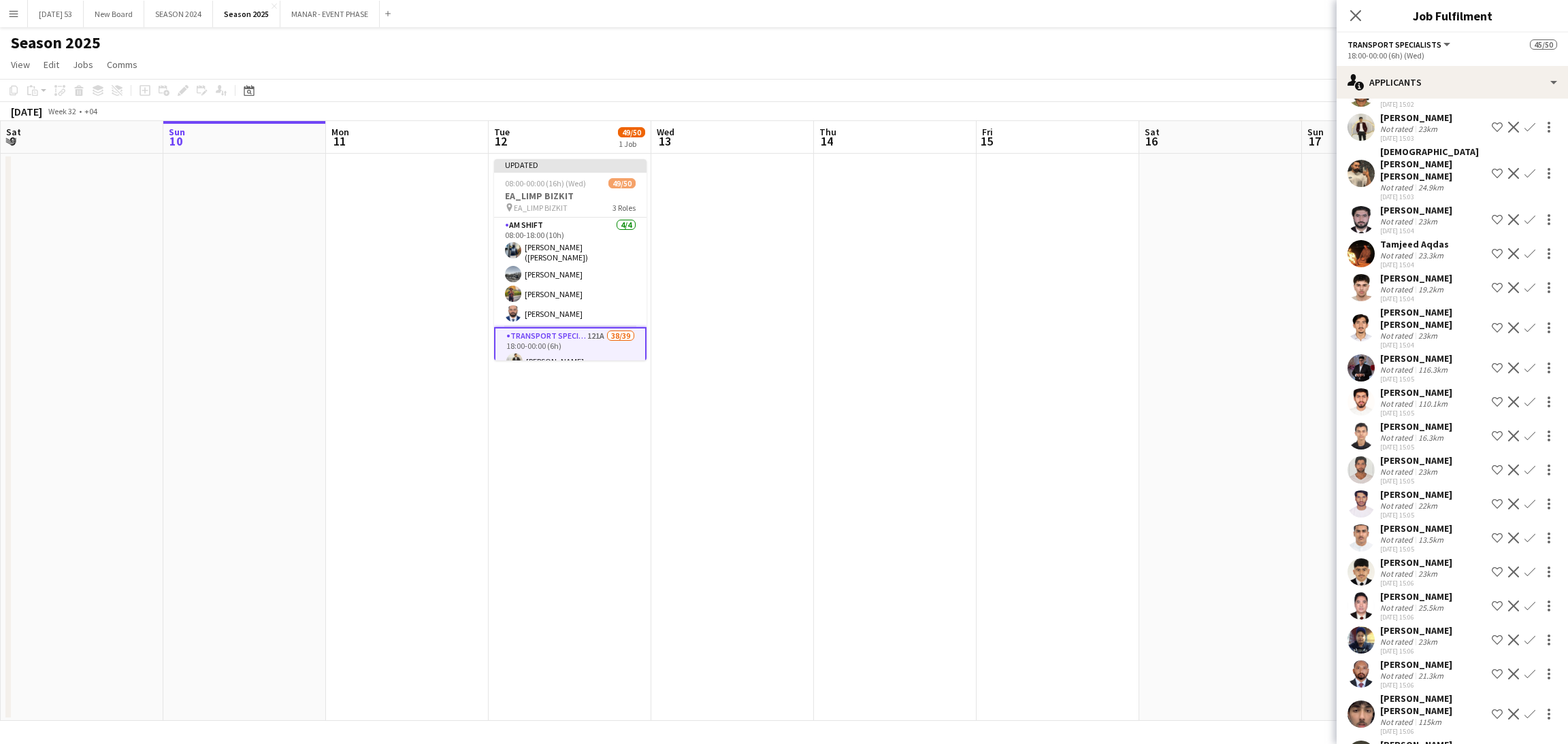
click at [1524, 293] on app-icon "Confirm" at bounding box center [1530, 288] width 11 height 11
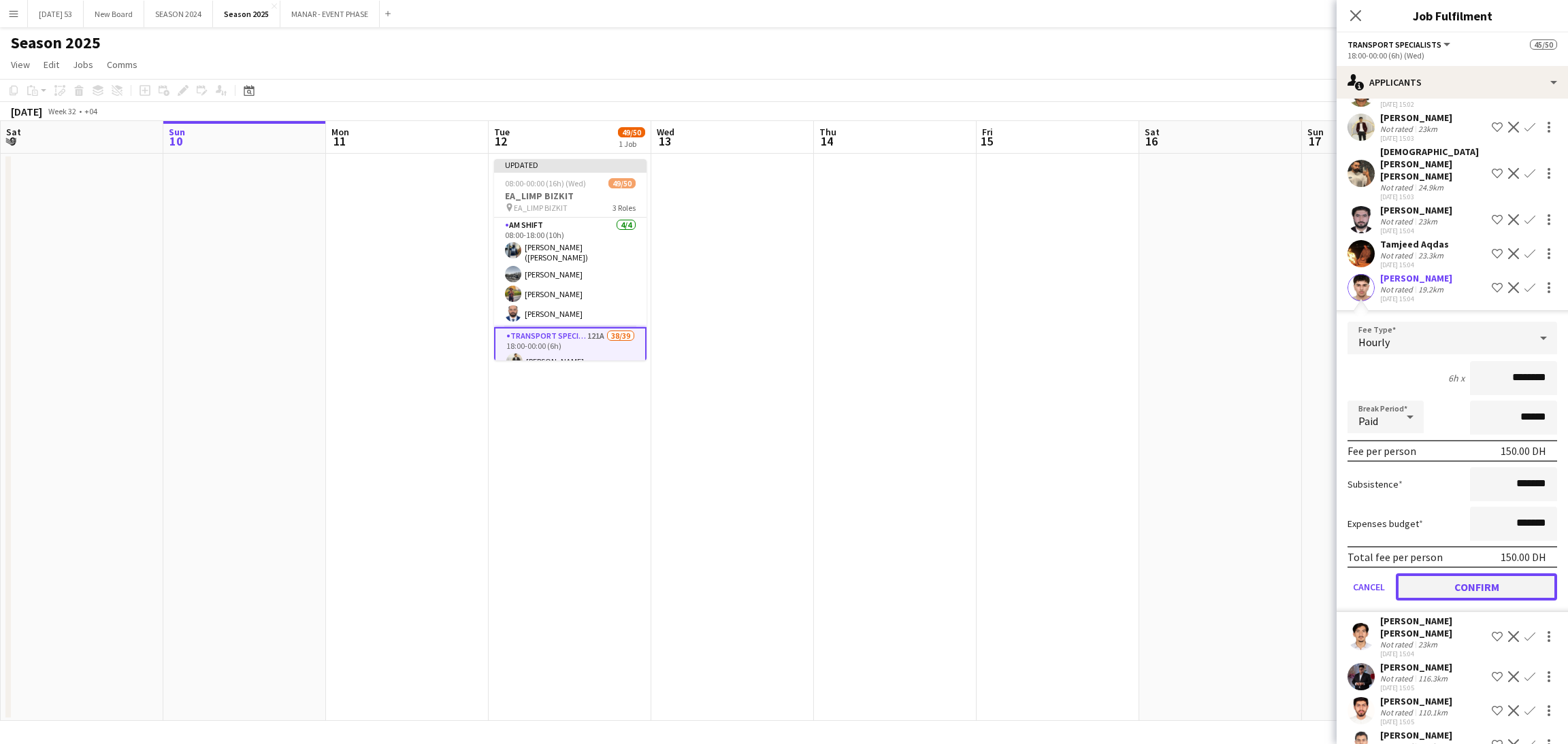
click at [1483, 600] on button "Confirm" at bounding box center [1476, 588] width 161 height 27
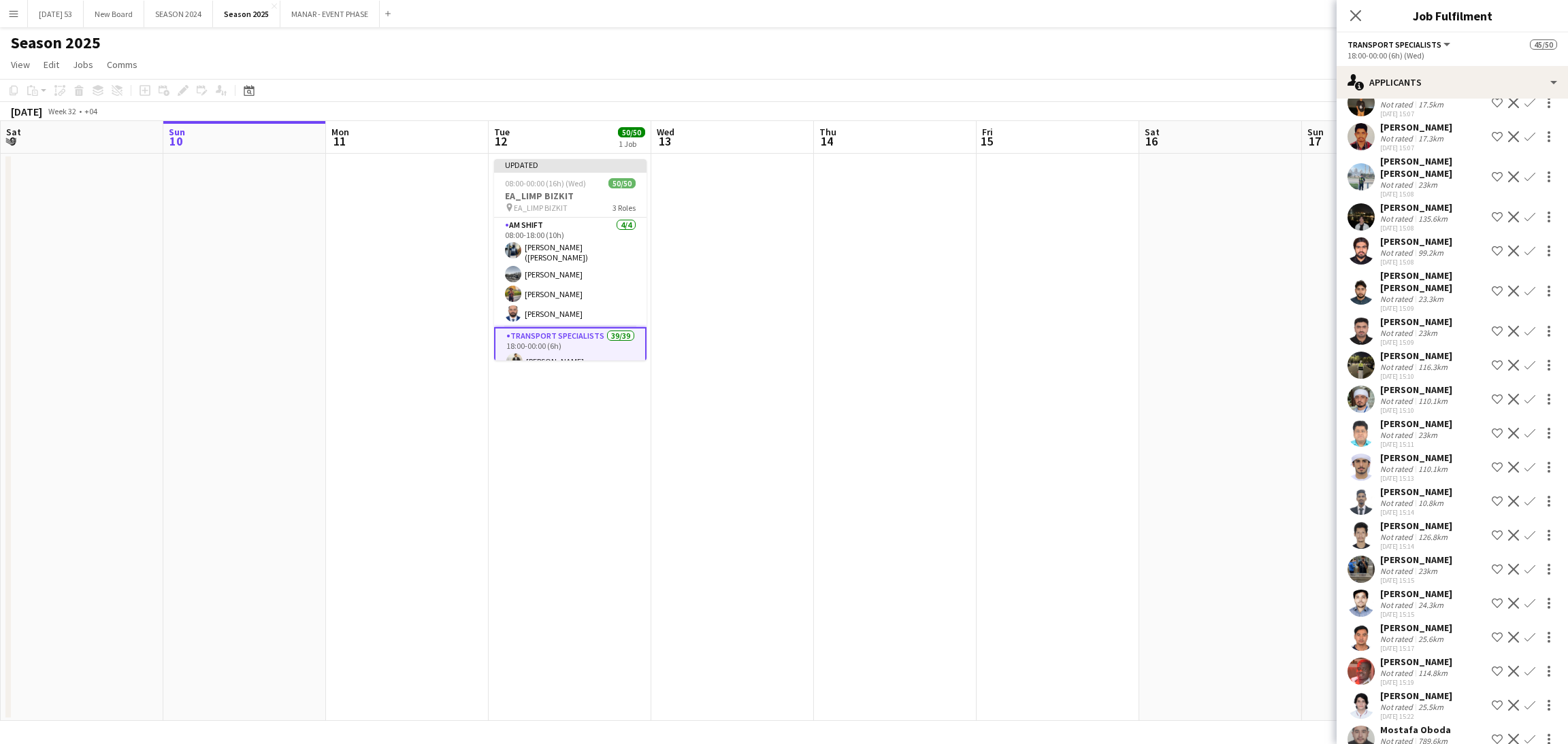
scroll to position [0, 0]
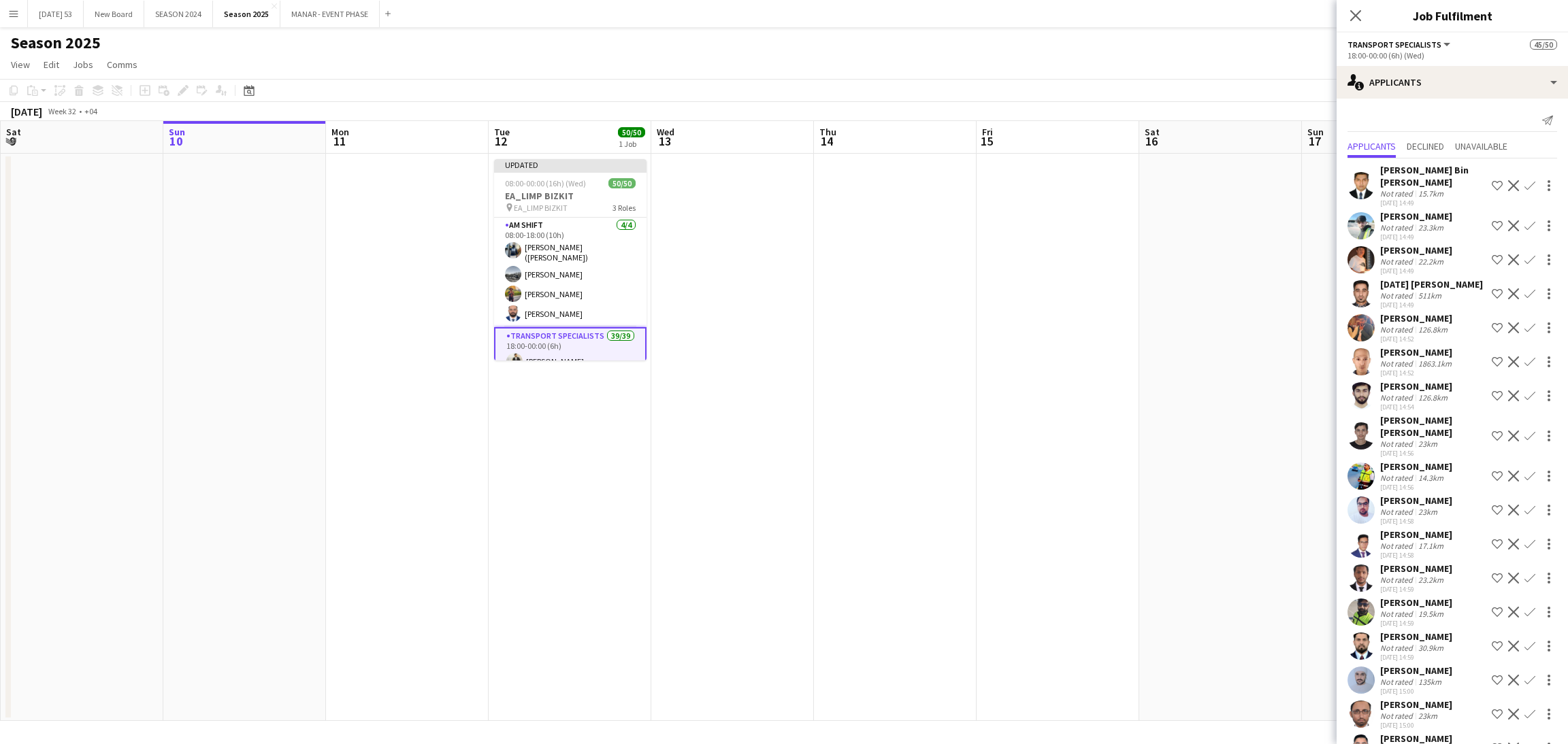
click at [1132, 337] on app-date-cell at bounding box center [1057, 437] width 163 height 568
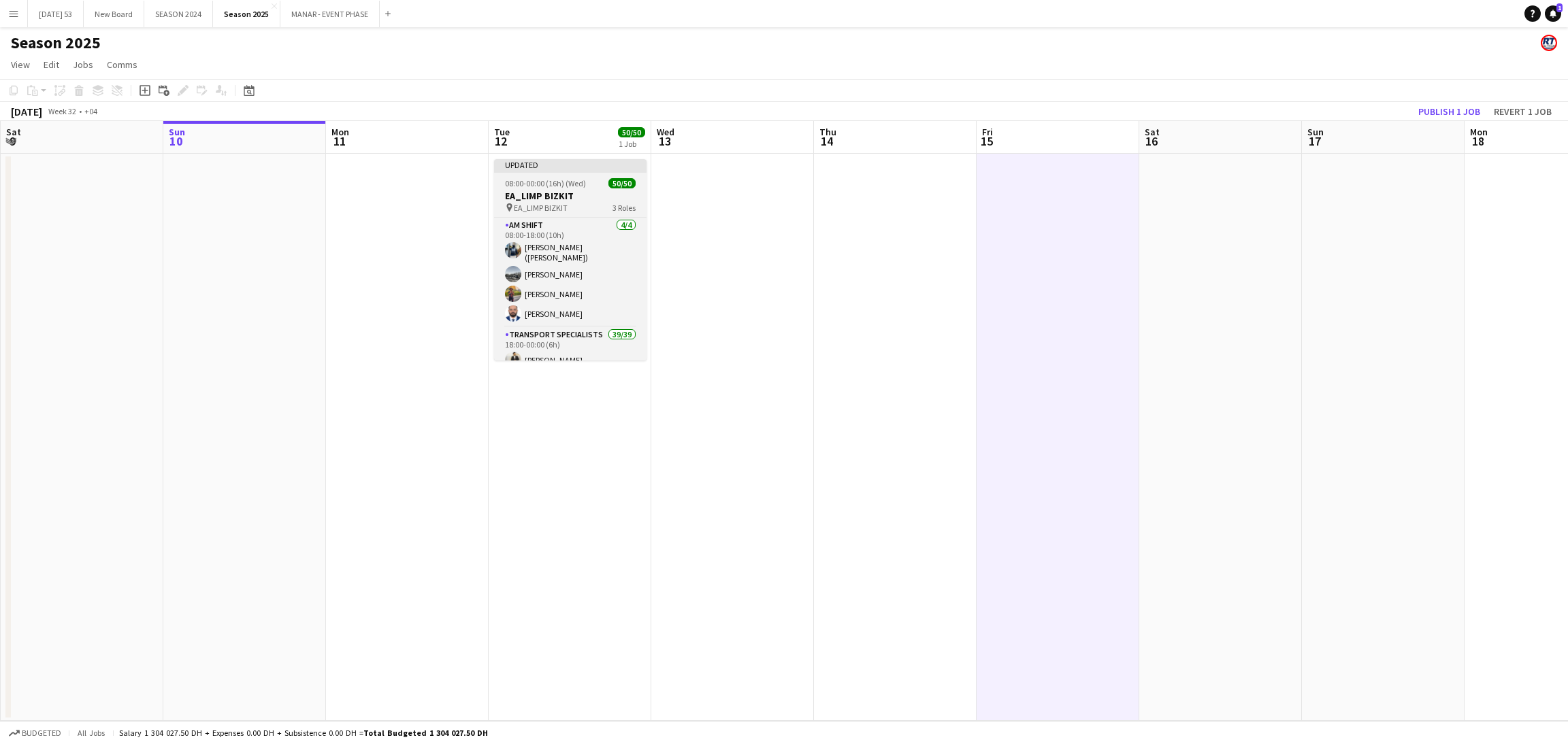
click at [603, 196] on h3 "EA_LIMP BIZKIT" at bounding box center [570, 196] width 153 height 12
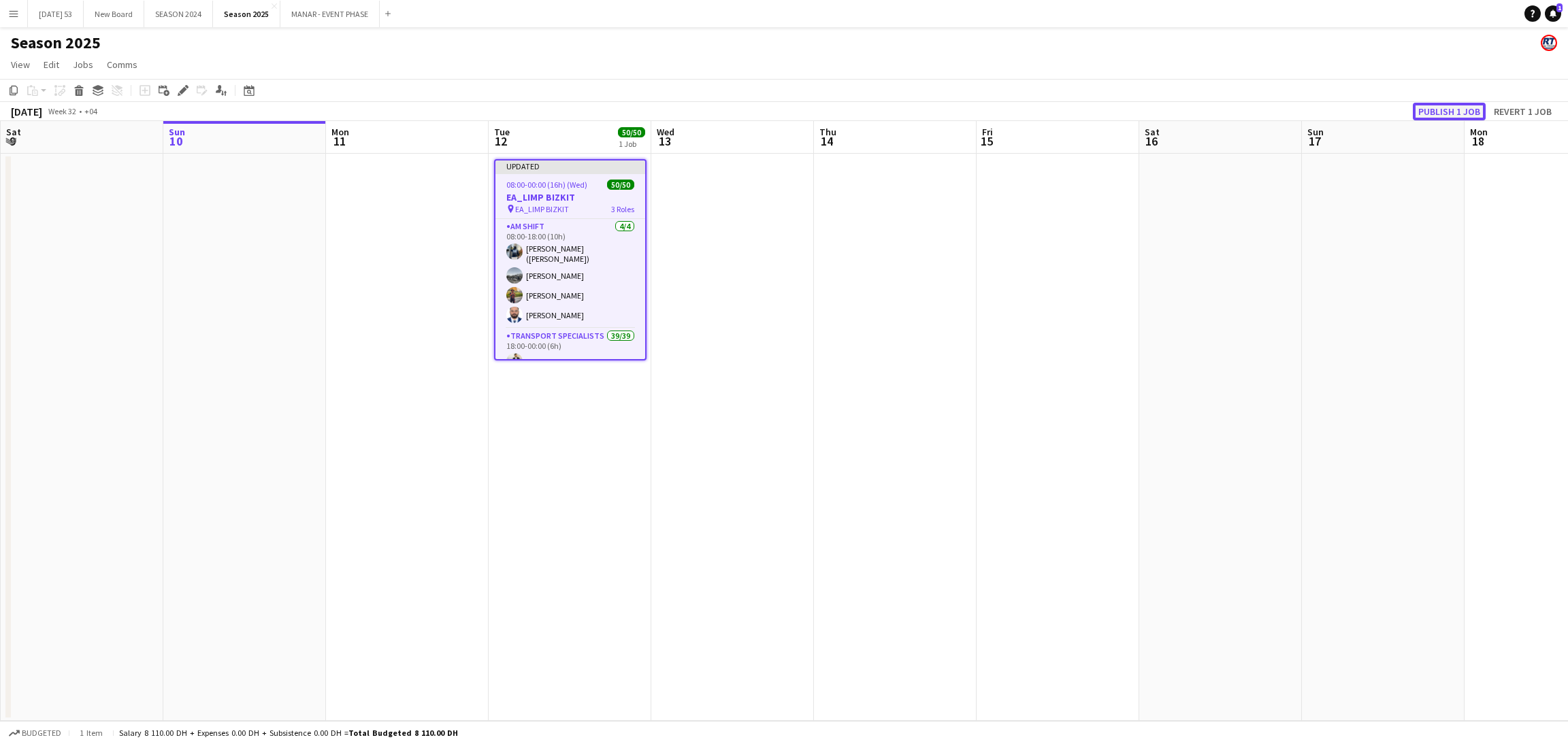
click at [1427, 107] on button "Publish 1 job" at bounding box center [1449, 111] width 73 height 18
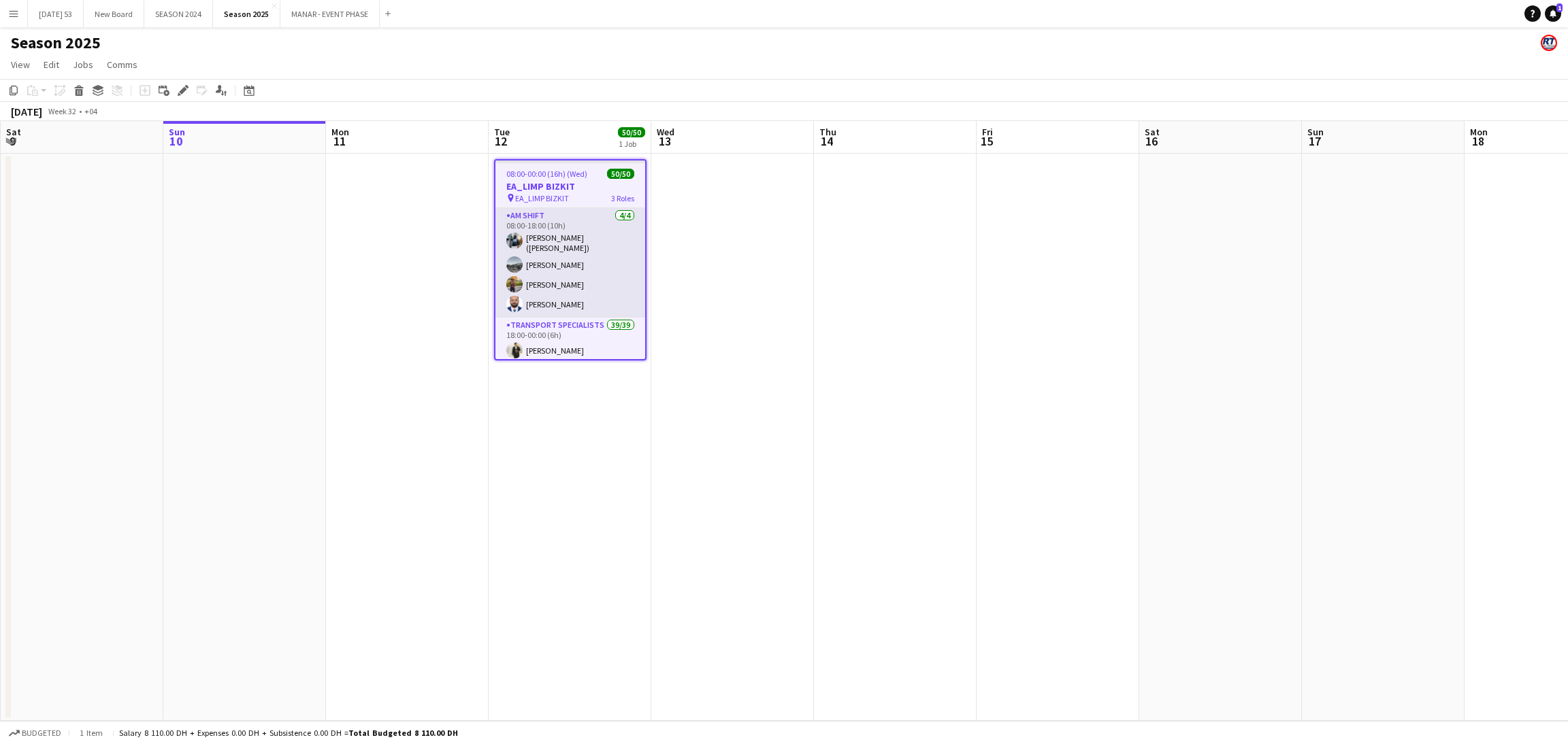
click at [560, 262] on app-card-role "AM SHIFT [DATE] 08:00-18:00 (10h) [PERSON_NAME] ([PERSON_NAME]) [PERSON_NAME] […" at bounding box center [570, 263] width 150 height 110
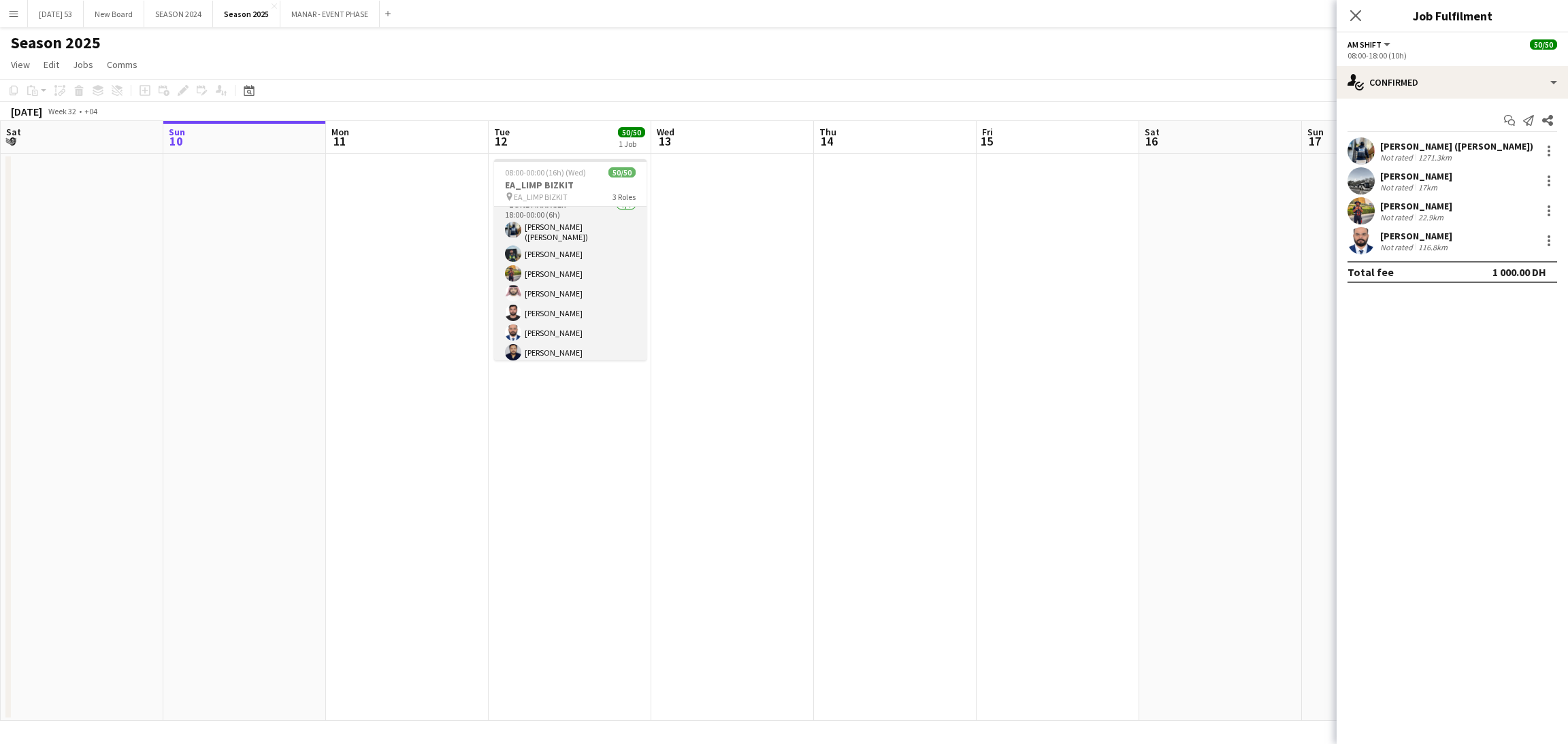
click at [573, 311] on app-card-role "Zone Manager [DATE] 18:00-00:00 (6h) [PERSON_NAME] ([PERSON_NAME]) [PERSON_NAME…" at bounding box center [570, 282] width 153 height 169
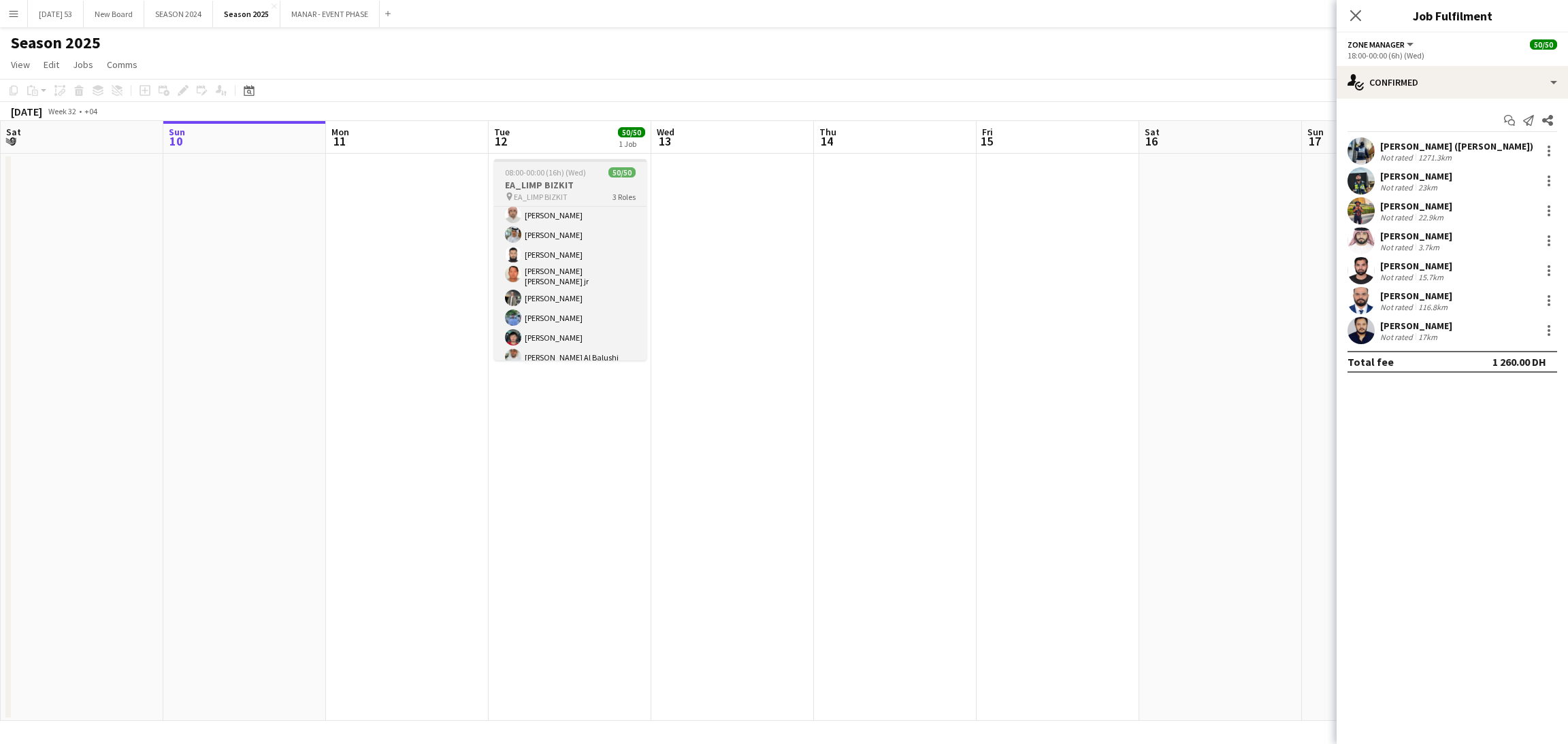
scroll to position [602, 0]
click at [550, 291] on app-card-role "Transport Specialists 39/39 18:00-00:00 (6h) [PERSON_NAME] [PERSON_NAME] [PERSO…" at bounding box center [570, 121] width 153 height 812
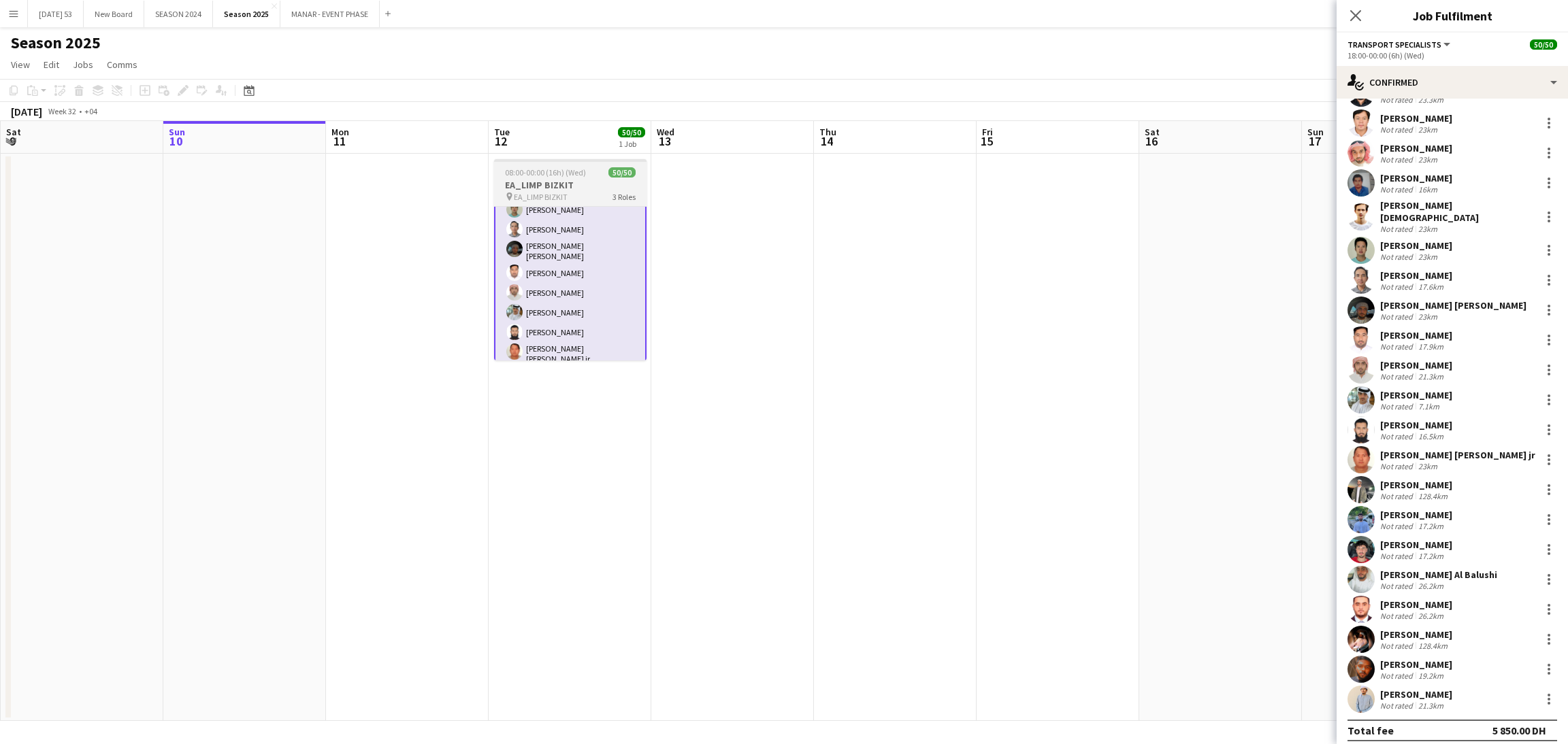
scroll to position [934, 0]
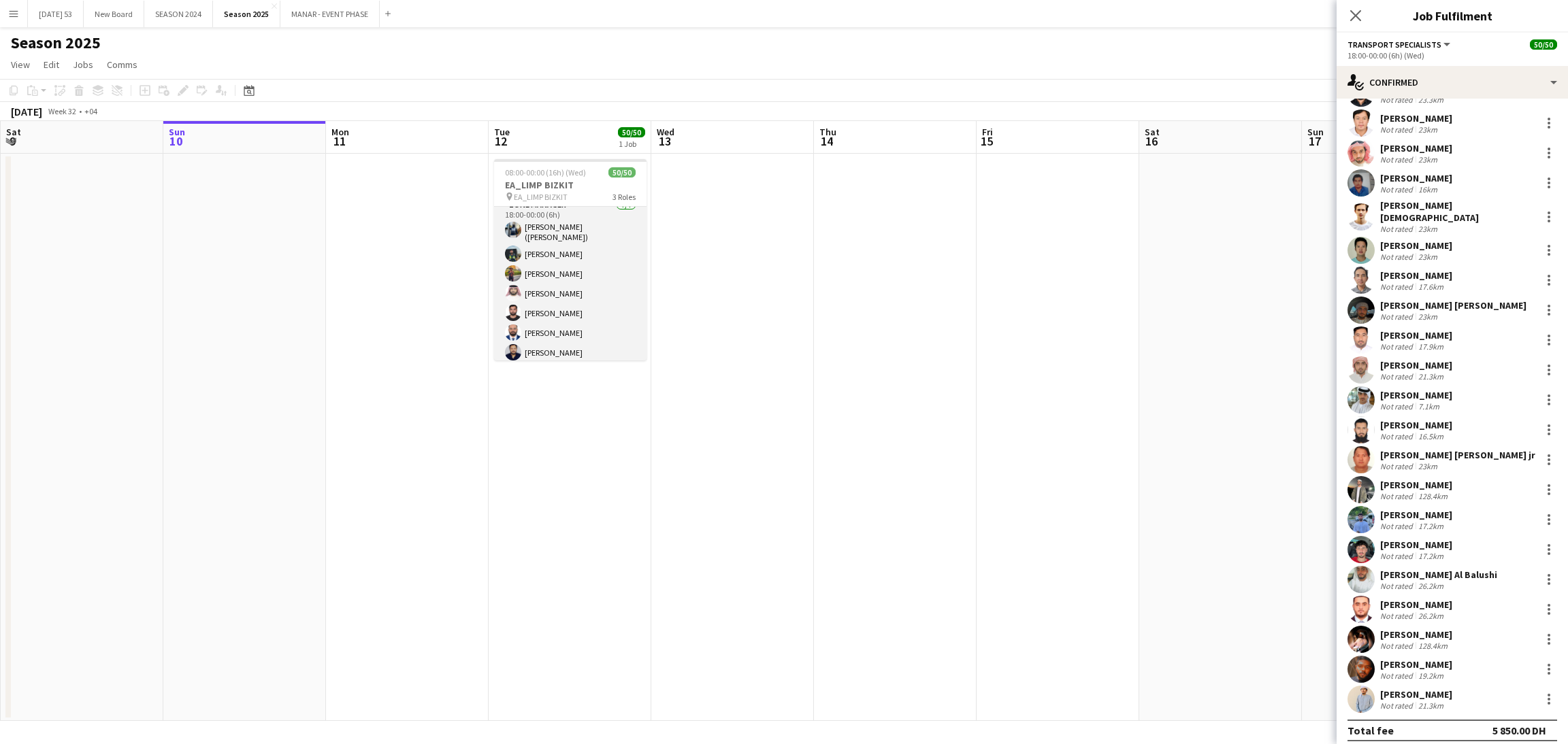
click at [580, 311] on app-card-role "Zone Manager [DATE] 18:00-00:00 (6h) [PERSON_NAME] ([PERSON_NAME]) [PERSON_NAME…" at bounding box center [570, 282] width 153 height 169
